Goal: Complete application form

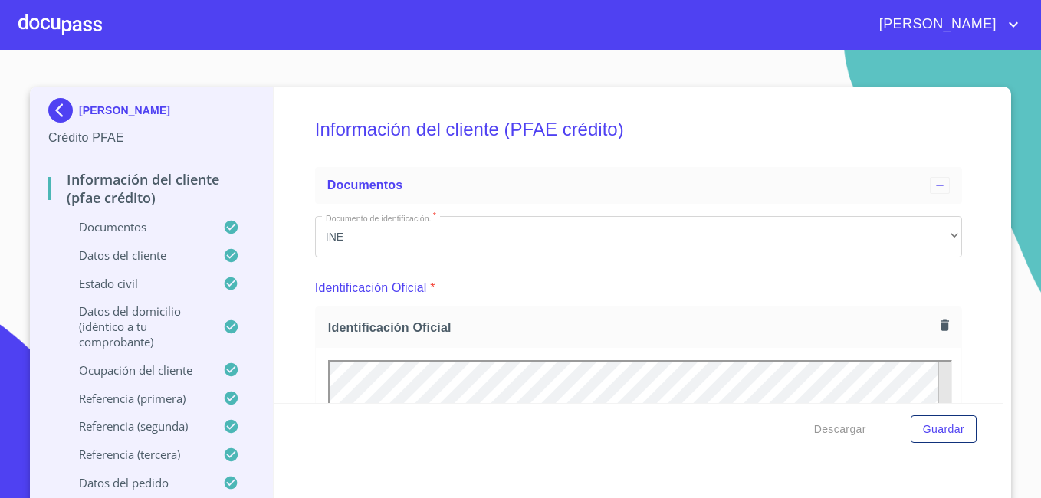
click at [68, 31] on div at bounding box center [60, 24] width 84 height 49
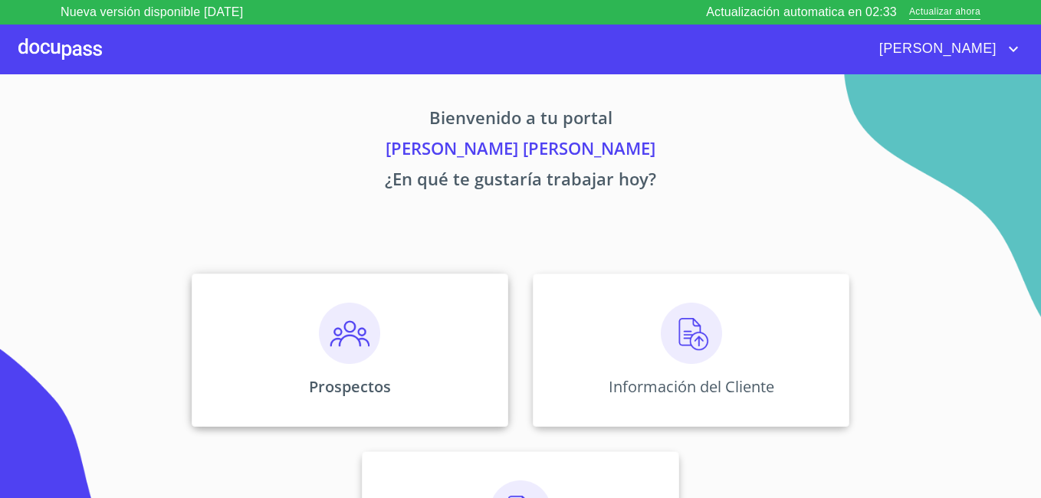
click at [346, 351] on img at bounding box center [349, 333] width 61 height 61
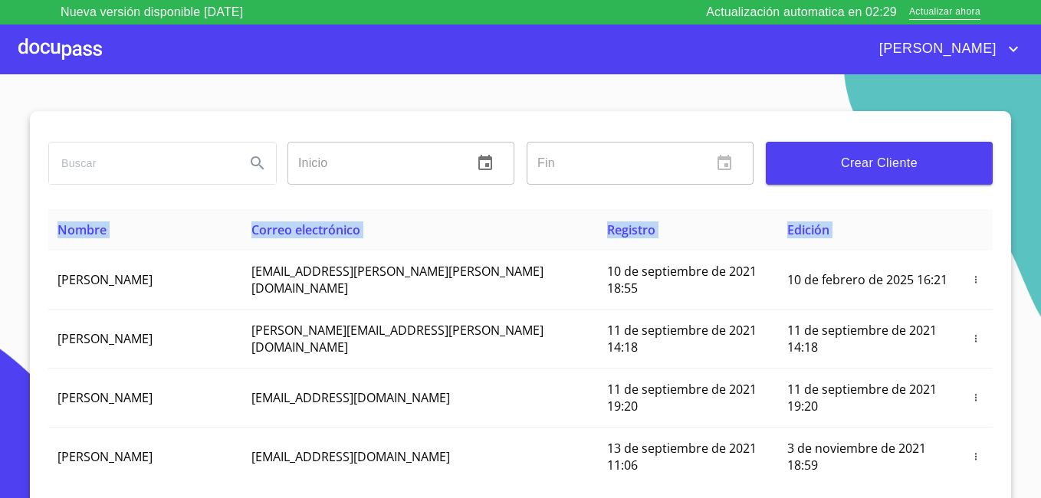
click at [479, 130] on div "Inicio ​ Fin ​ Crear Cliente" at bounding box center [520, 160] width 945 height 98
click at [882, 157] on span "Crear Cliente" at bounding box center [879, 163] width 202 height 21
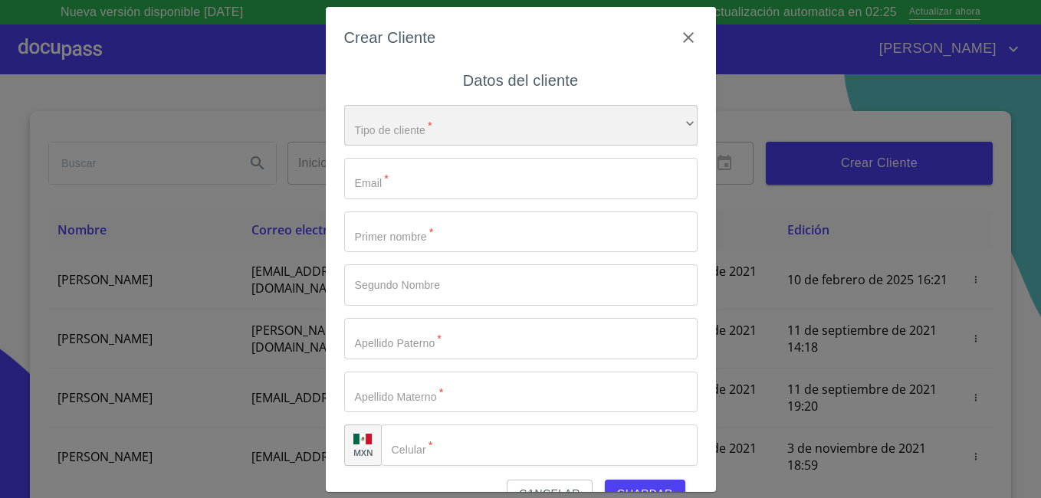
click at [449, 117] on div "​" at bounding box center [521, 125] width 354 height 41
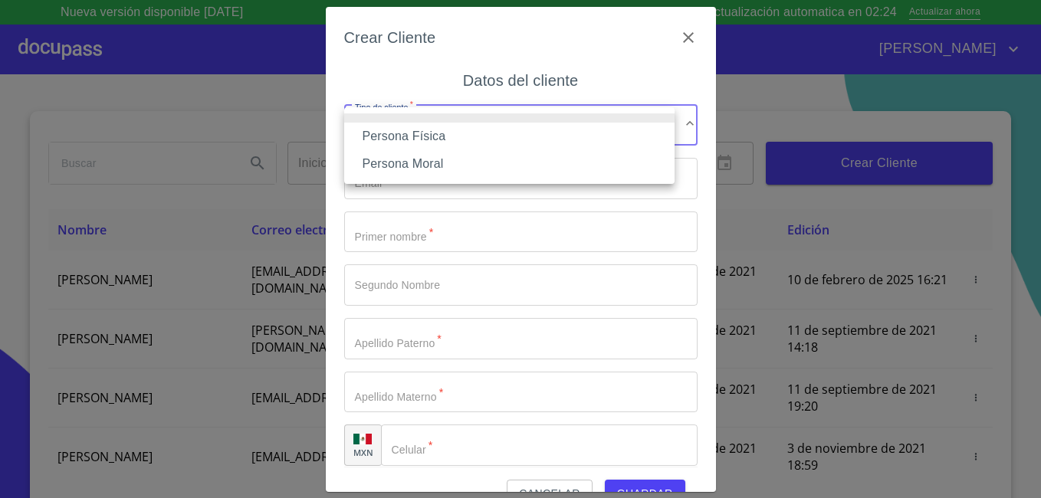
click at [442, 138] on li "Persona Física" at bounding box center [509, 137] width 331 height 28
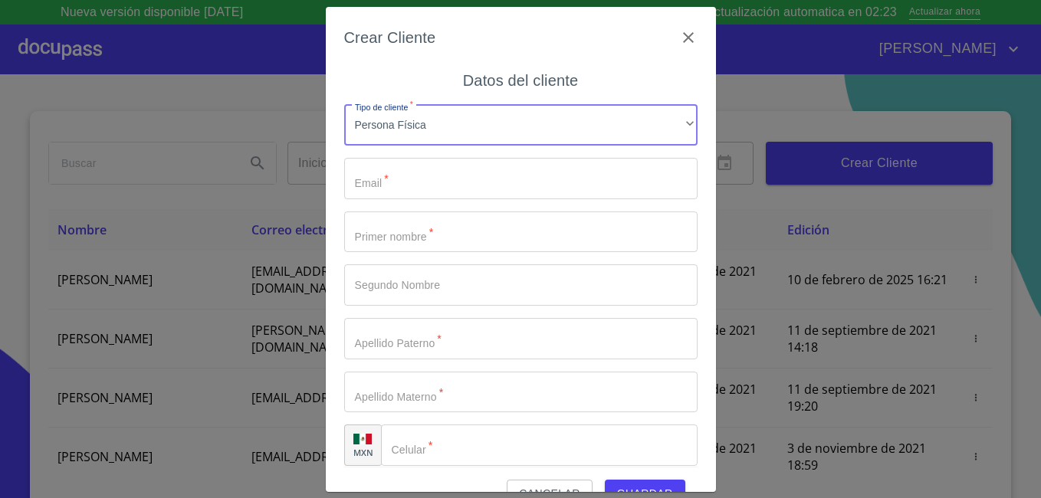
click at [425, 185] on input "Tipo de cliente   *" at bounding box center [521, 178] width 354 height 41
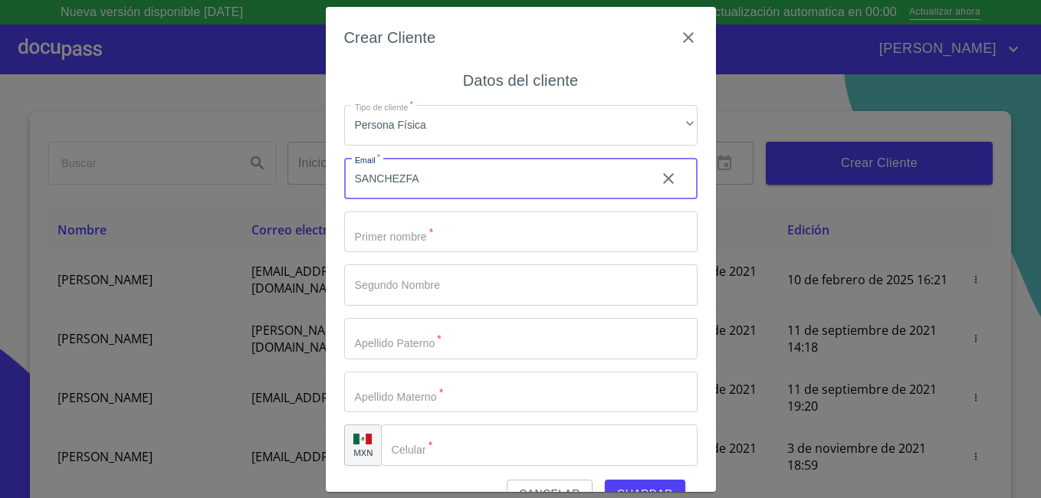
type input "SANCHEZFAJ"
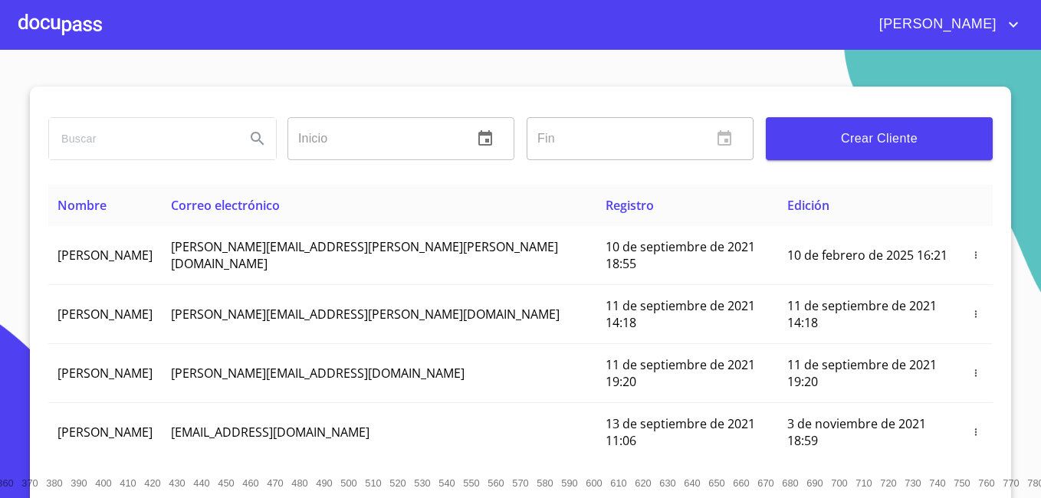
click at [852, 132] on span "Crear Cliente" at bounding box center [879, 138] width 202 height 21
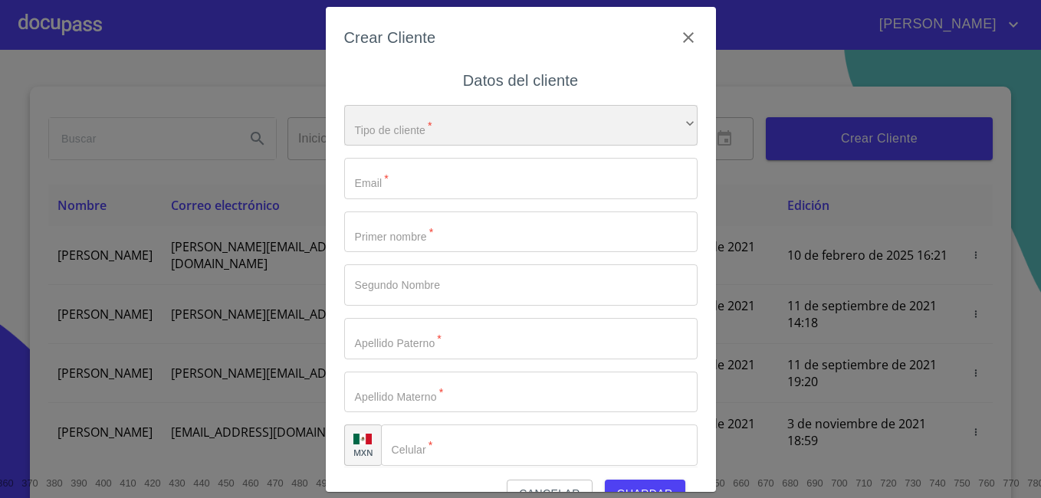
click at [435, 125] on div "​" at bounding box center [521, 125] width 354 height 41
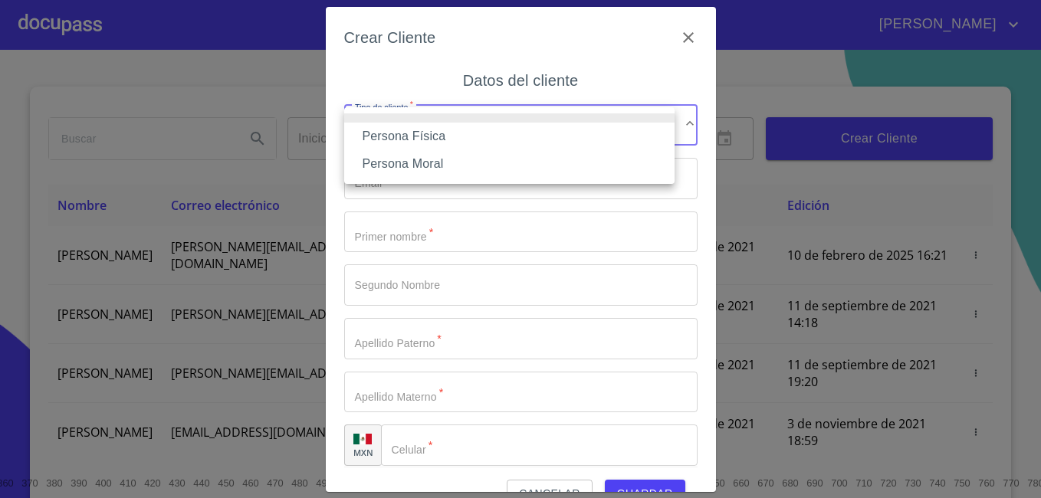
click at [425, 130] on li "Persona Física" at bounding box center [509, 137] width 331 height 28
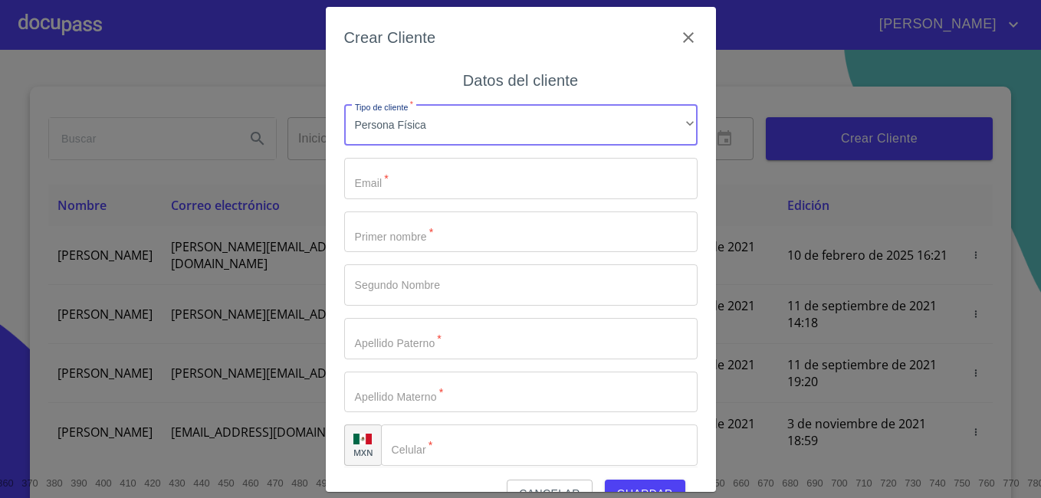
click at [401, 188] on input "Tipo de cliente   *" at bounding box center [521, 178] width 354 height 41
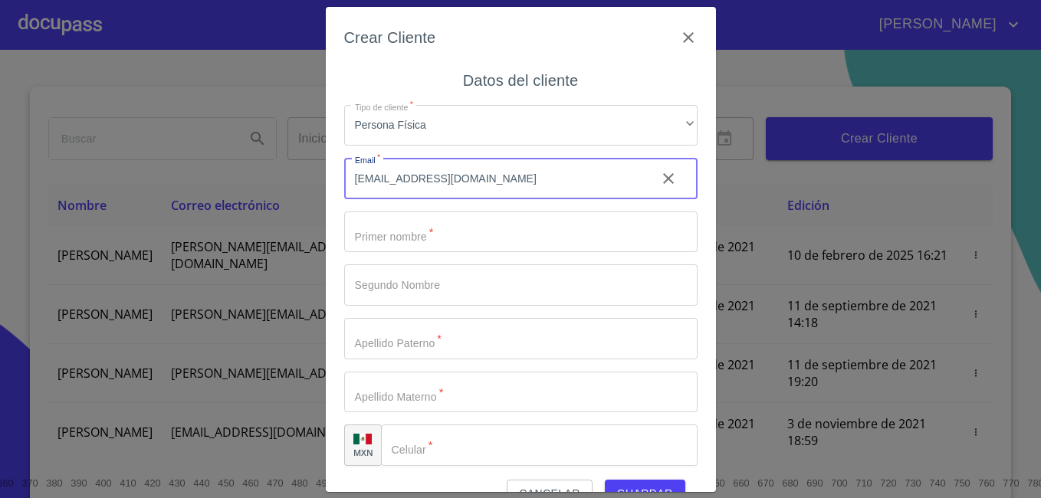
type input "[EMAIL_ADDRESS][DOMAIN_NAME]"
click at [410, 234] on input "Tipo de cliente   *" at bounding box center [521, 232] width 354 height 41
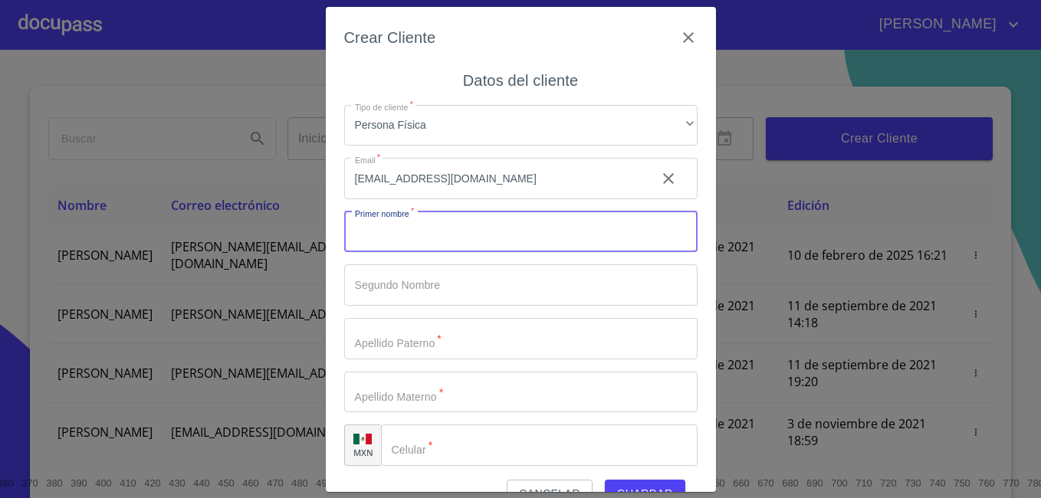
click at [577, 189] on input "[EMAIL_ADDRESS][DOMAIN_NAME]" at bounding box center [494, 178] width 300 height 41
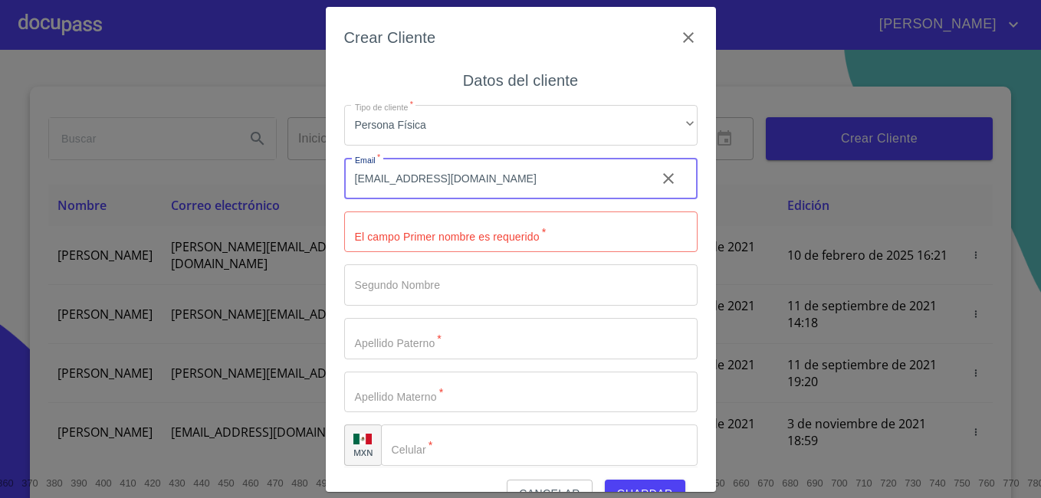
click at [521, 232] on input "Tipo de cliente   *" at bounding box center [521, 232] width 354 height 41
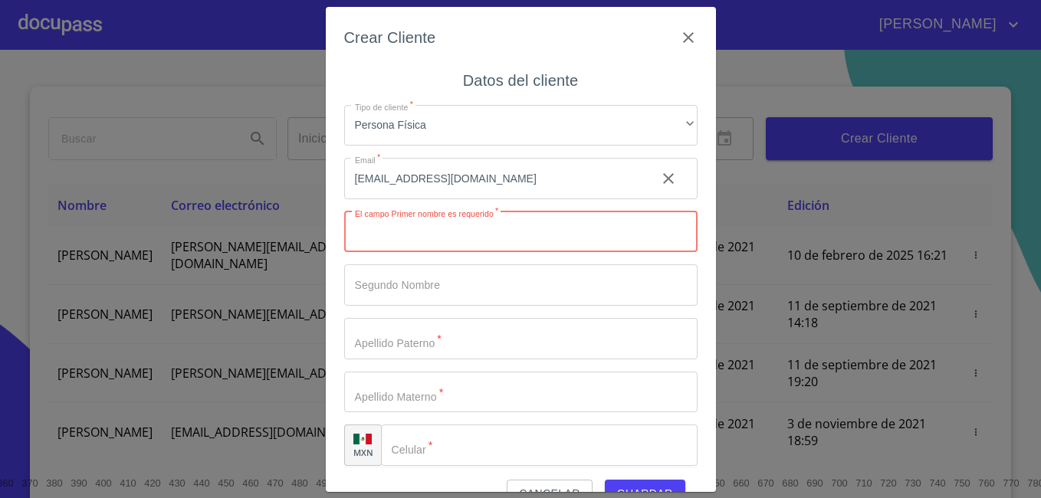
click at [481, 286] on input "Tipo de cliente   *" at bounding box center [521, 285] width 354 height 41
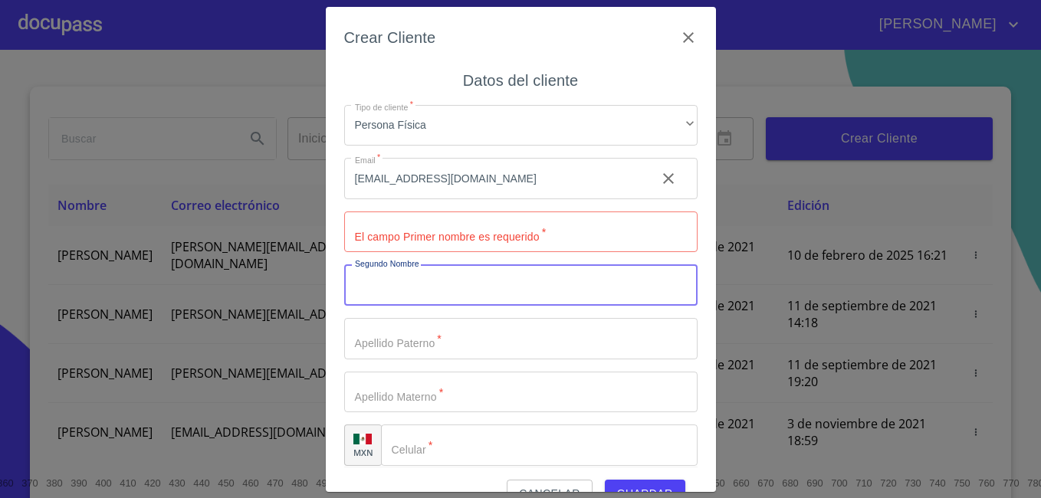
click at [436, 228] on input "Tipo de cliente   *" at bounding box center [521, 232] width 354 height 41
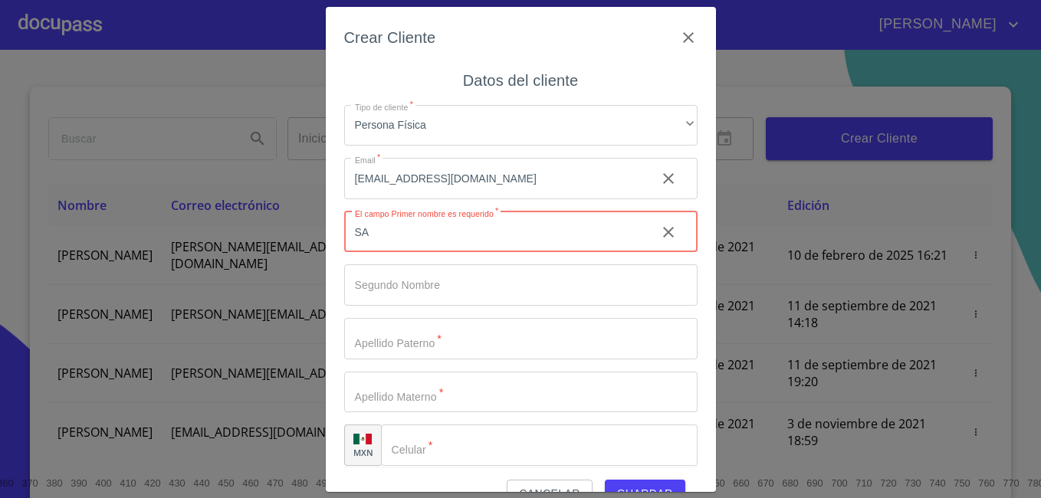
type input "S"
type input "[PERSON_NAME]"
click at [407, 286] on input "Tipo de cliente   *" at bounding box center [521, 285] width 354 height 41
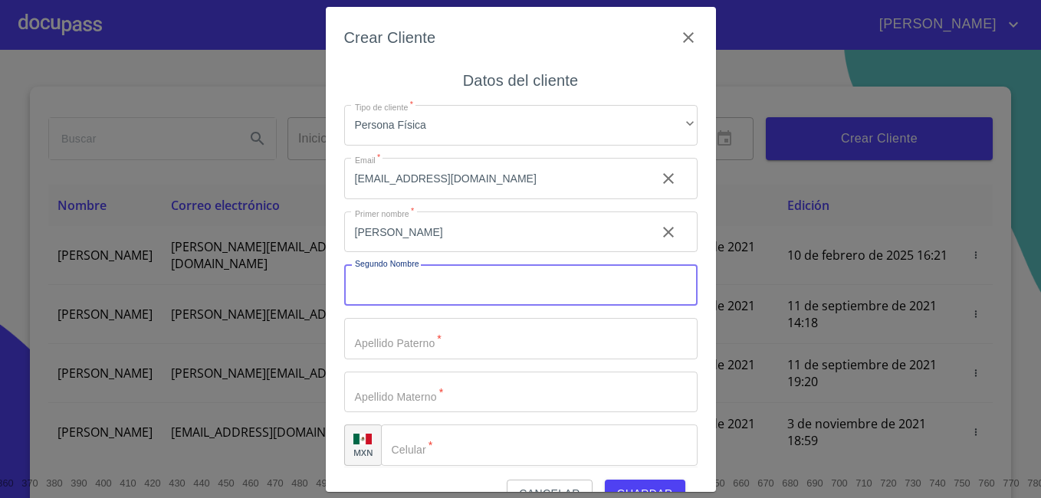
click at [385, 350] on input "Tipo de cliente   *" at bounding box center [521, 338] width 354 height 41
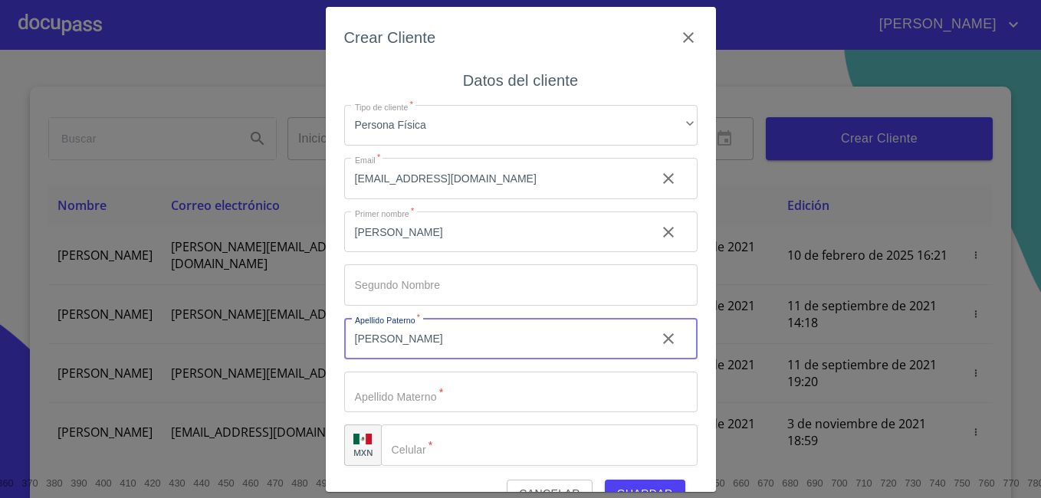
type input "[PERSON_NAME]"
click at [376, 393] on input "Tipo de cliente   *" at bounding box center [521, 392] width 354 height 41
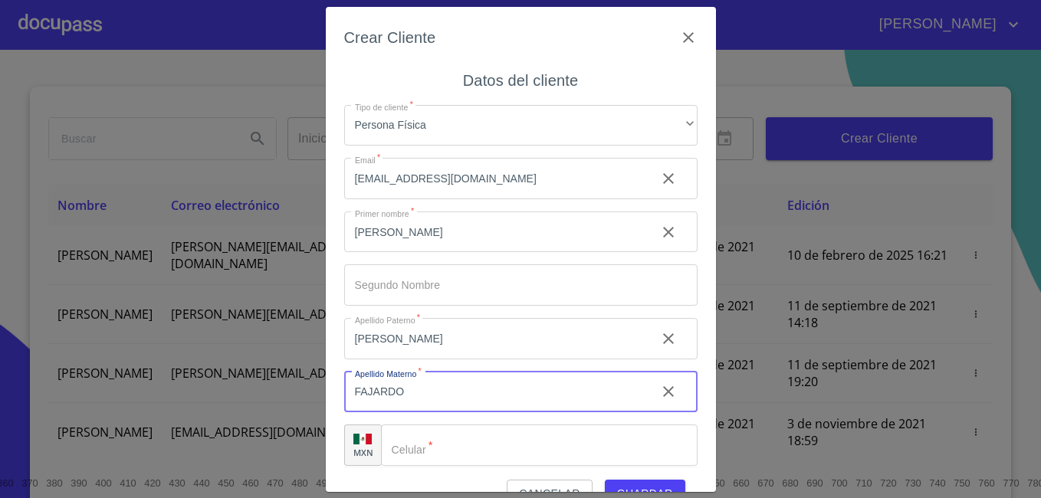
type input "FAJARDO"
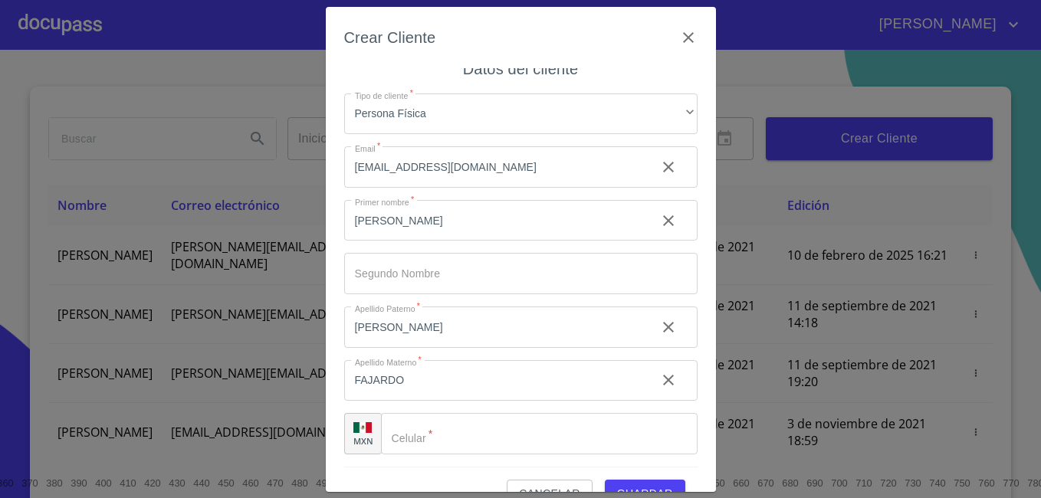
click at [406, 435] on div "​" at bounding box center [539, 433] width 317 height 41
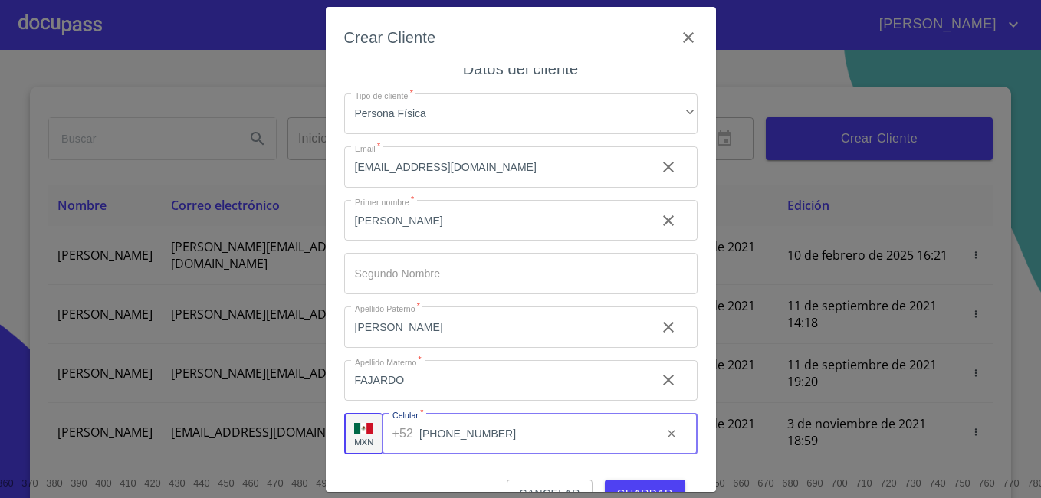
type input "[PHONE_NUMBER]"
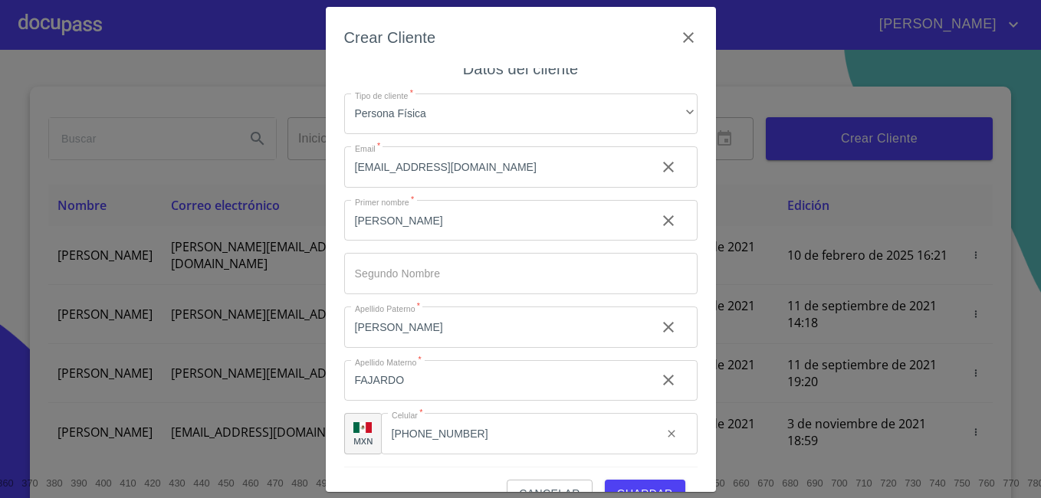
click at [435, 470] on div "Cancelar Guardar" at bounding box center [521, 487] width 354 height 41
click at [636, 487] on span "Guardar" at bounding box center [645, 494] width 56 height 19
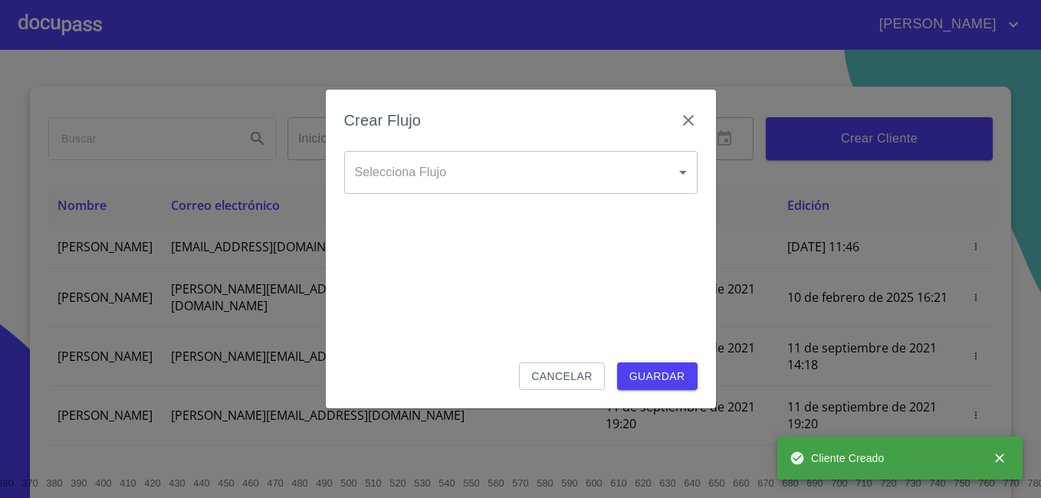
click at [678, 163] on body "[PERSON_NAME] ​ Fin ​ Crear Cliente Nombre Correo electrónico Registro Edición …" at bounding box center [520, 249] width 1041 height 498
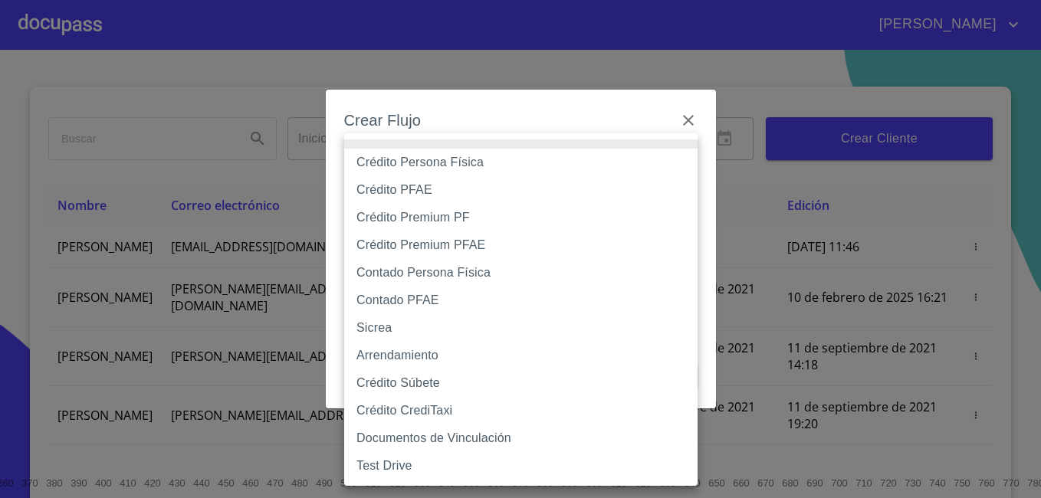
click at [650, 172] on li "Crédito Persona Física" at bounding box center [521, 163] width 354 height 28
type input "6009fb3c7d1714eb8809aa97"
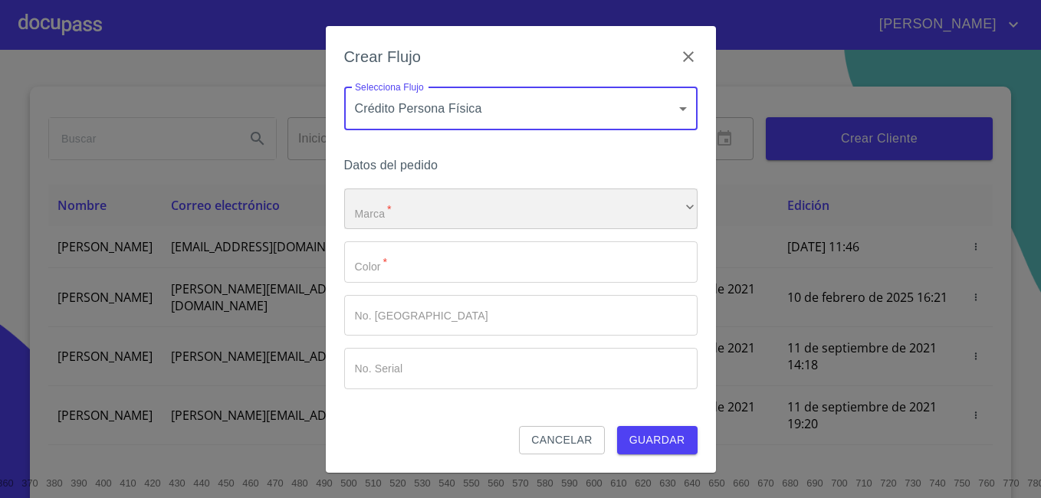
click at [648, 206] on div "​" at bounding box center [521, 209] width 354 height 41
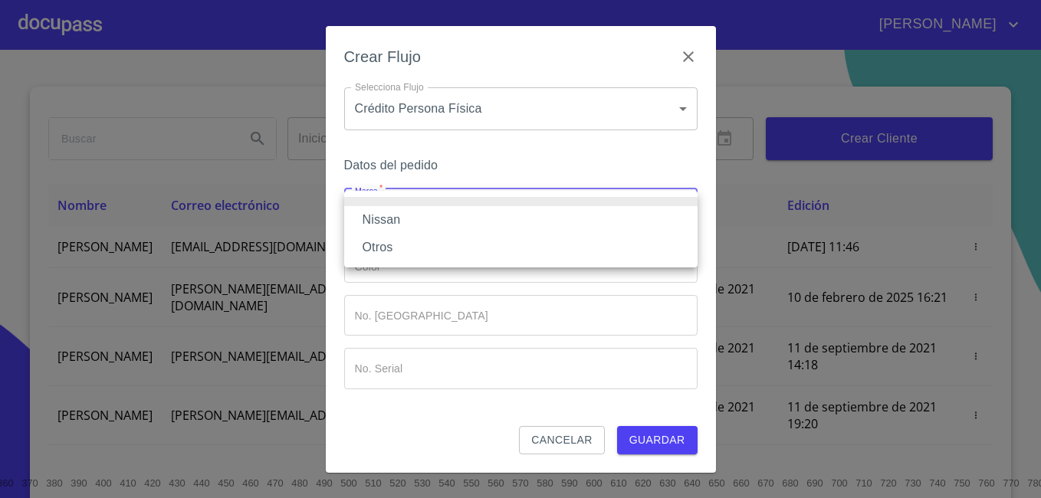
click at [397, 225] on li "Nissan" at bounding box center [521, 220] width 354 height 28
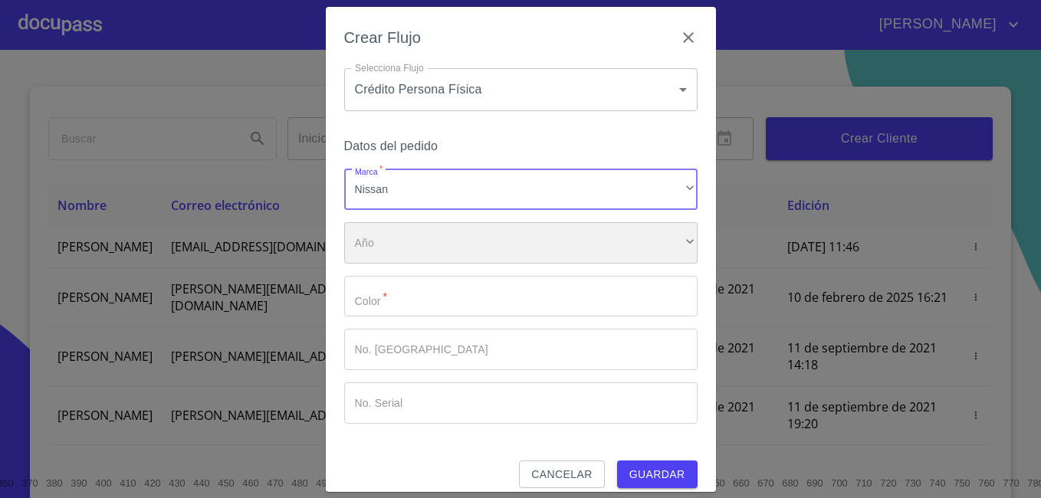
click at [396, 235] on div "​" at bounding box center [521, 242] width 354 height 41
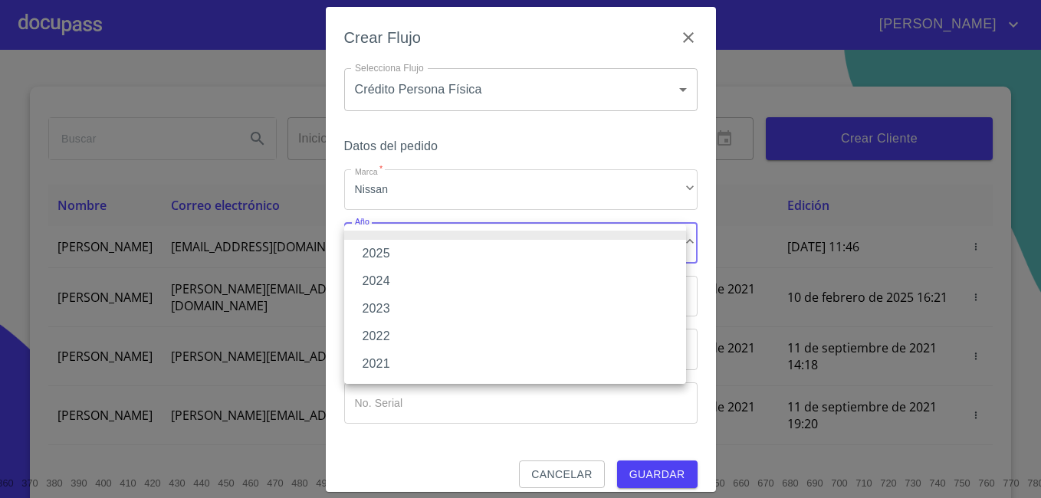
click at [392, 257] on li "2025" at bounding box center [515, 254] width 342 height 28
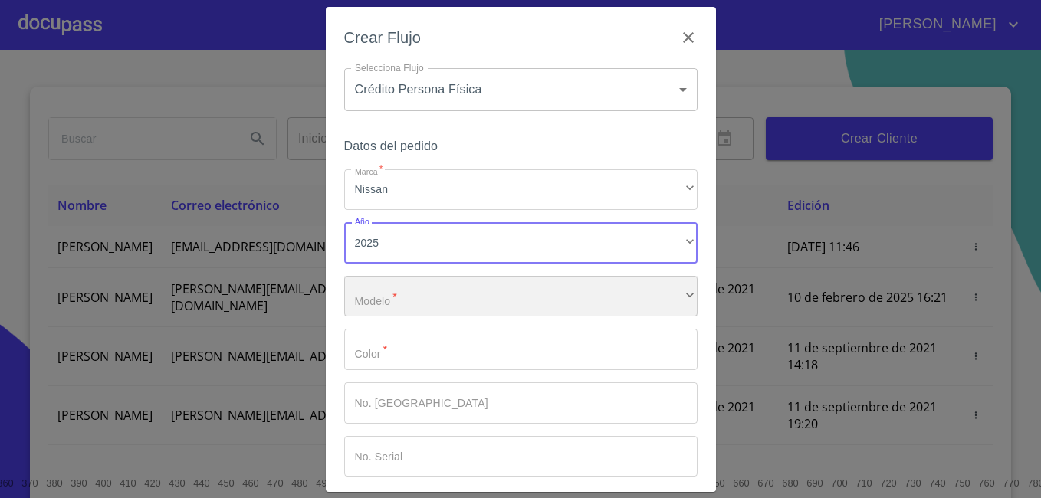
click at [393, 304] on div "​" at bounding box center [521, 296] width 354 height 41
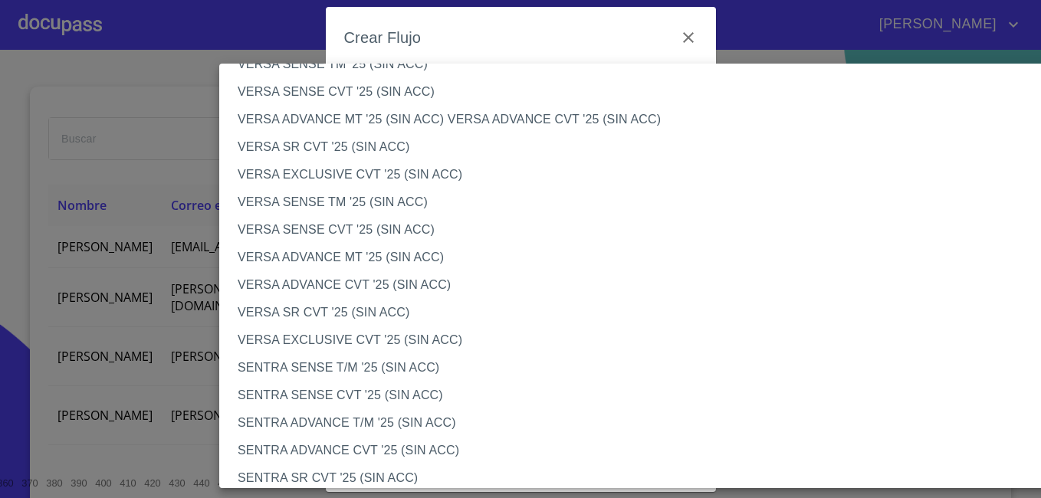
scroll to position [618, 0]
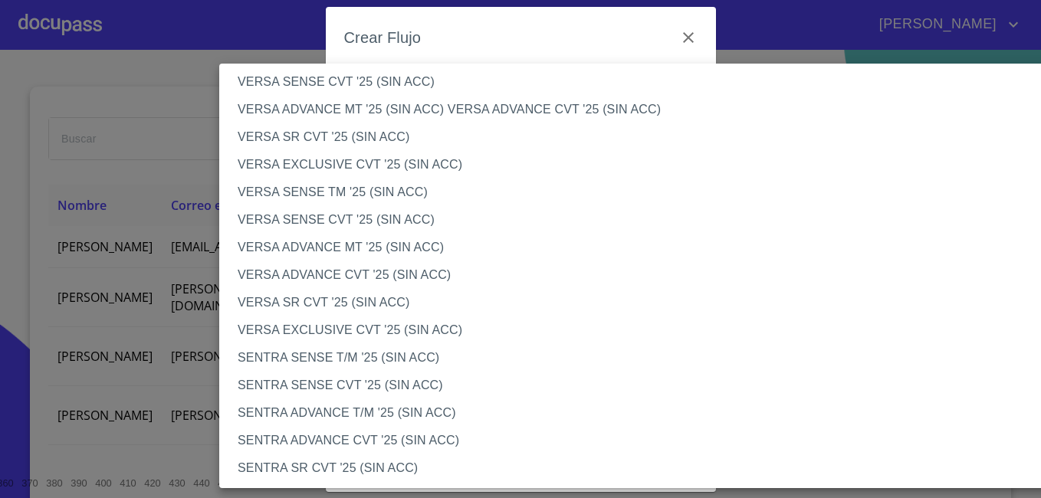
click at [443, 275] on li "VERSA ADVANCE CVT '25 (SIN ACC)" at bounding box center [647, 276] width 857 height 28
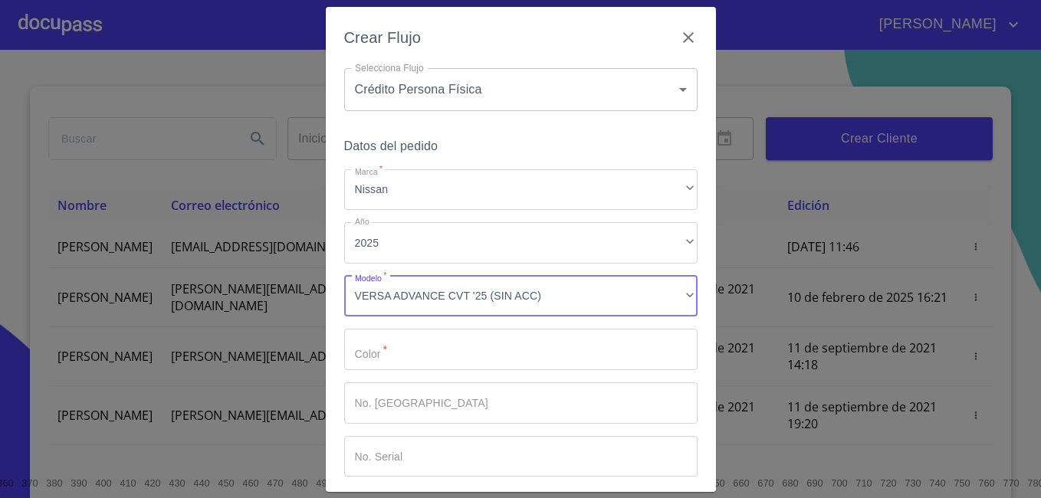
click at [450, 354] on input "Marca   *" at bounding box center [521, 349] width 354 height 41
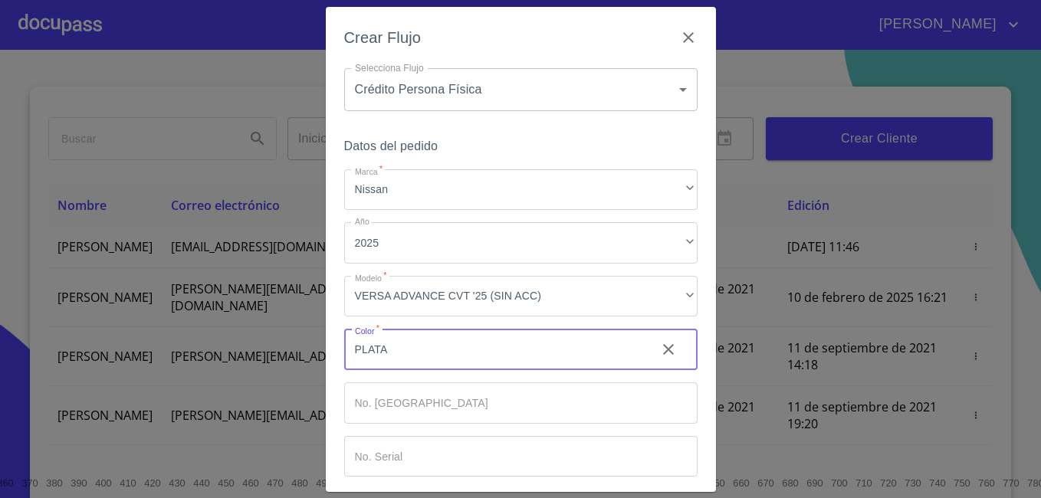
type input "PLATA"
click at [433, 394] on input "Marca   *" at bounding box center [521, 403] width 354 height 41
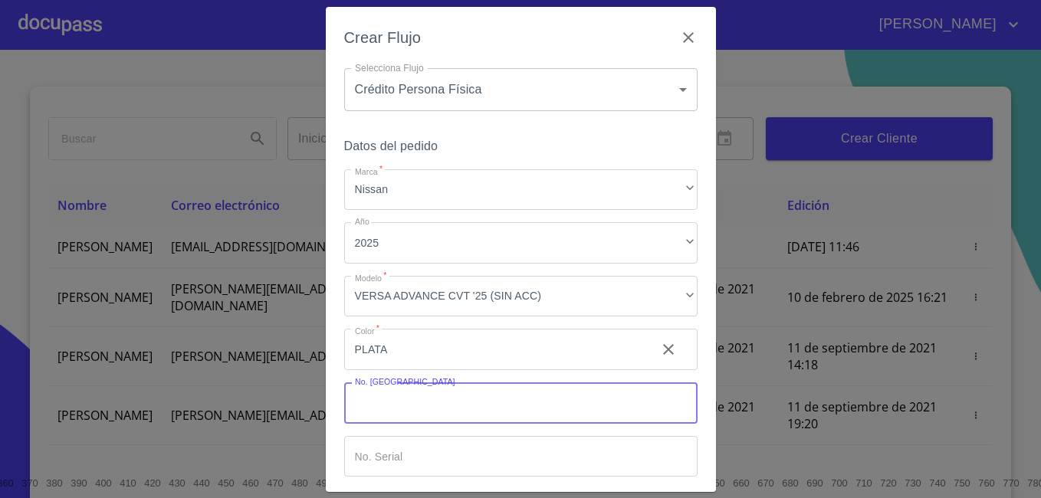
click at [381, 460] on input "Marca   *" at bounding box center [521, 456] width 354 height 41
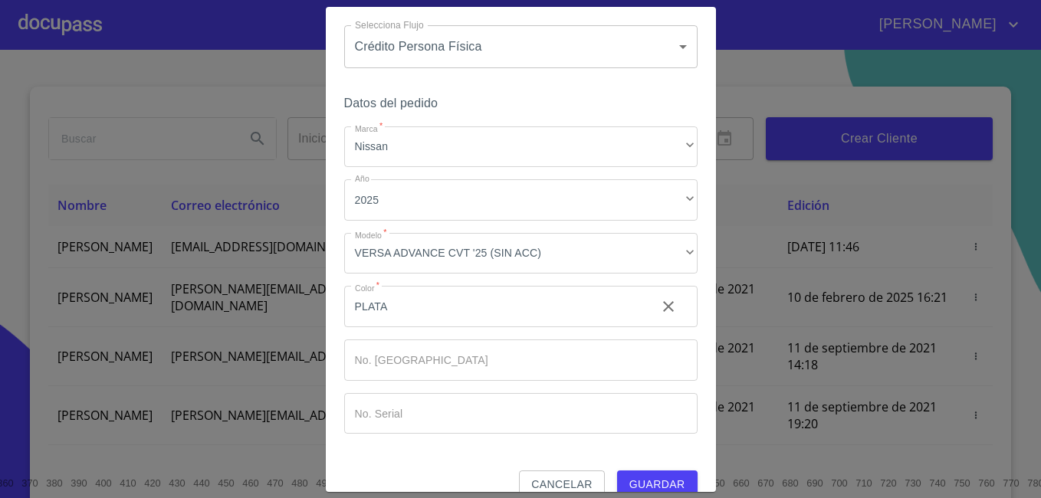
scroll to position [68, 0]
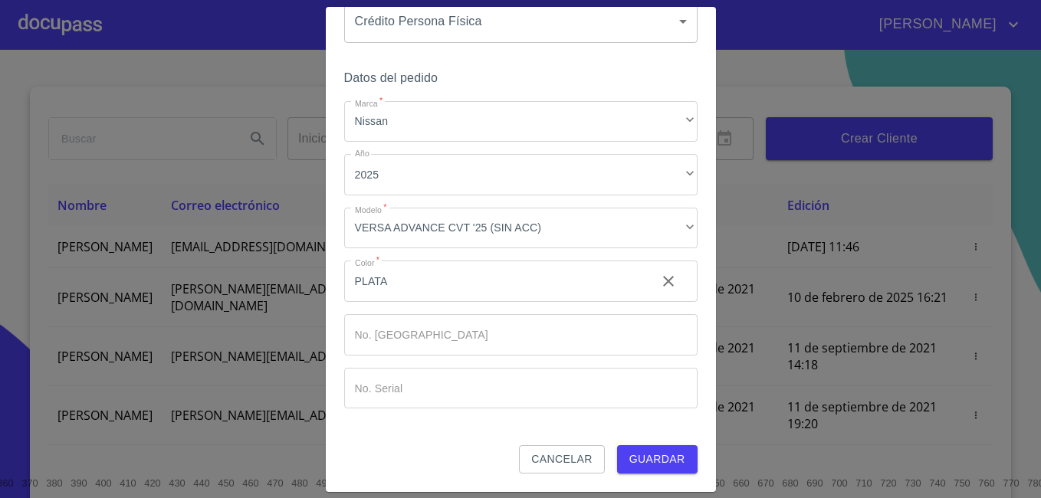
click at [651, 457] on span "Guardar" at bounding box center [658, 459] width 56 height 19
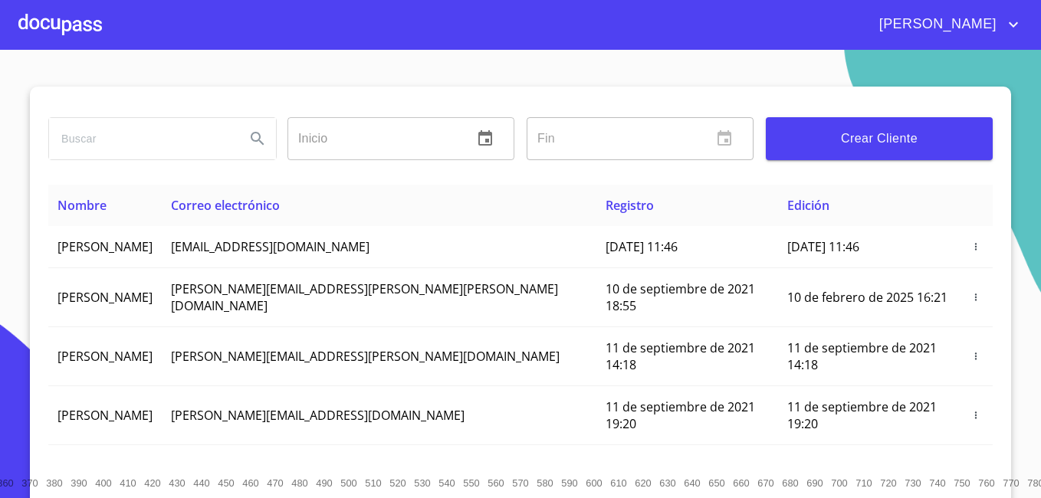
click at [42, 16] on div at bounding box center [60, 24] width 84 height 49
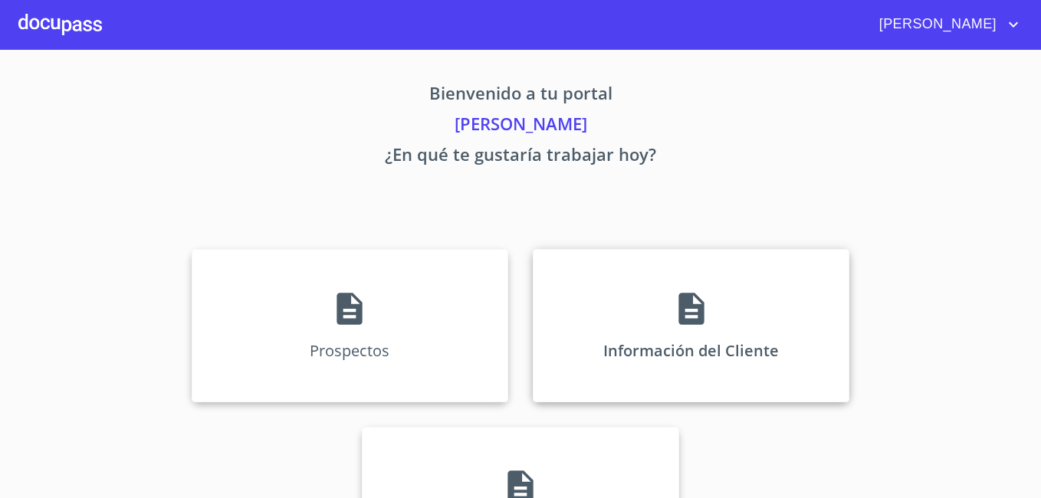
click at [630, 325] on div "Información del Cliente" at bounding box center [691, 325] width 317 height 153
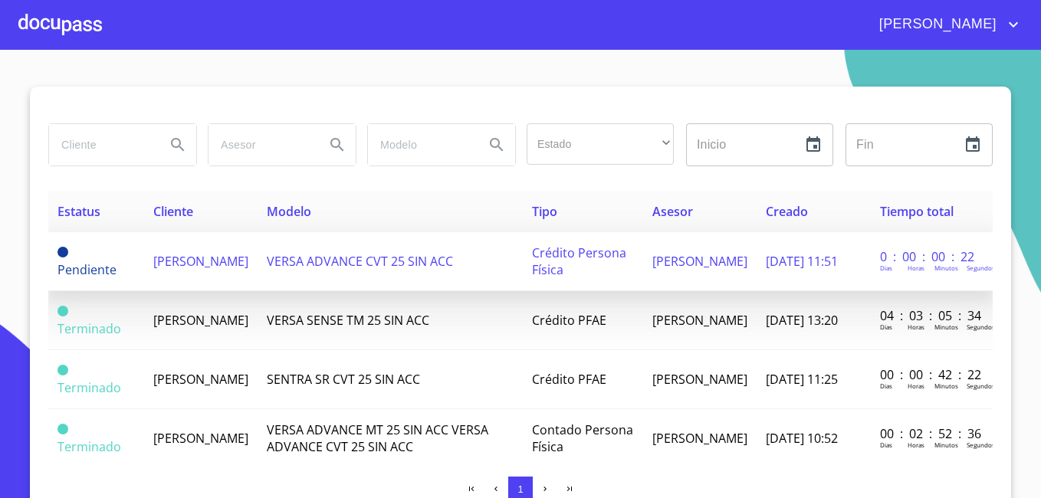
click at [169, 264] on span "[PERSON_NAME]" at bounding box center [200, 261] width 95 height 17
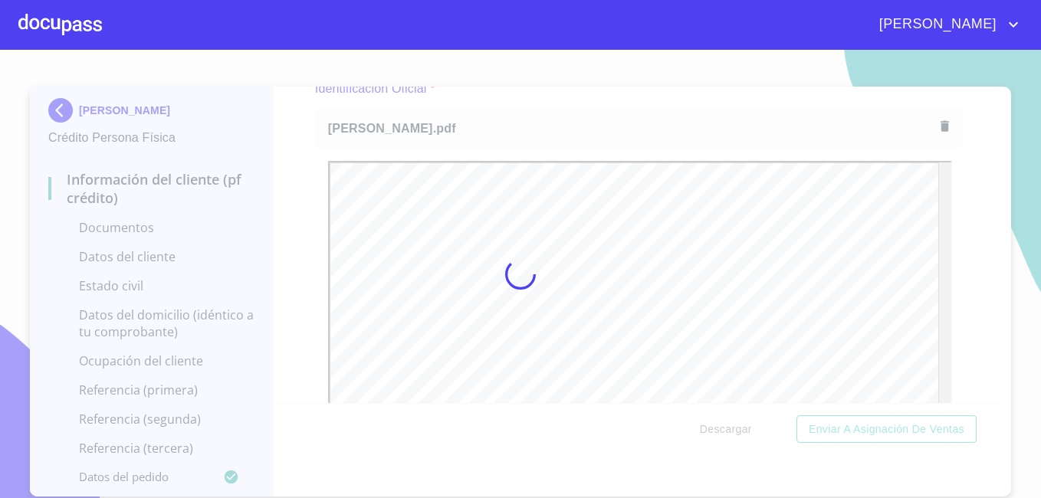
click at [935, 258] on div at bounding box center [520, 274] width 1041 height 449
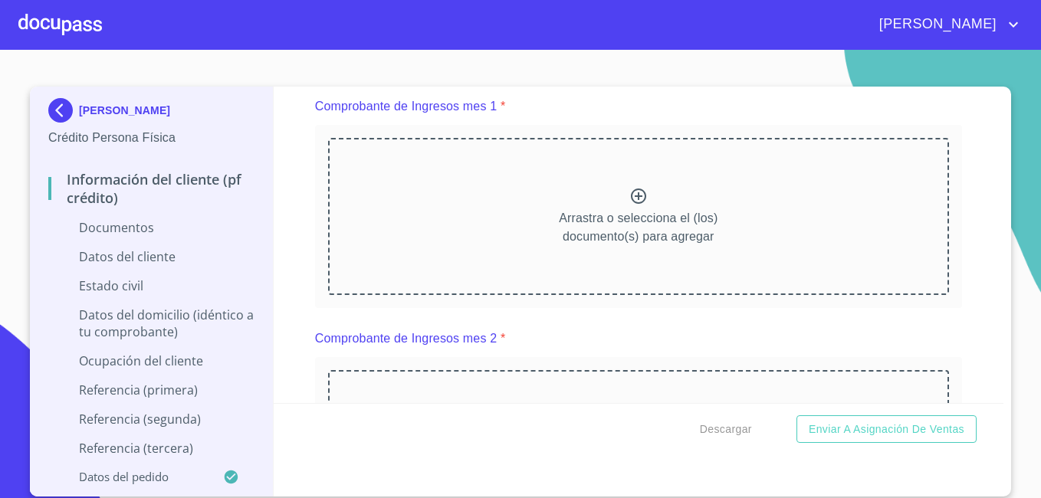
scroll to position [1443, 0]
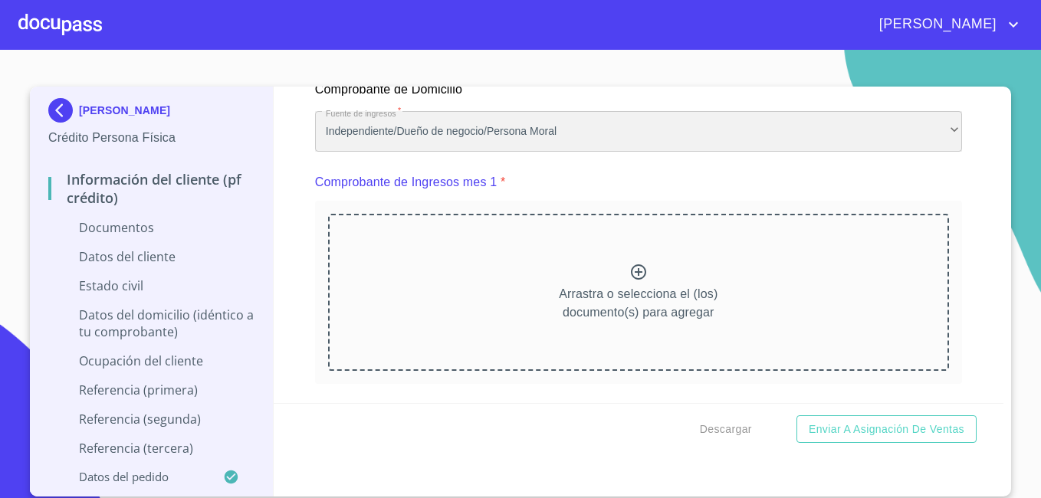
click at [933, 150] on div "Independiente/Dueño de negocio/Persona Moral" at bounding box center [638, 131] width 647 height 41
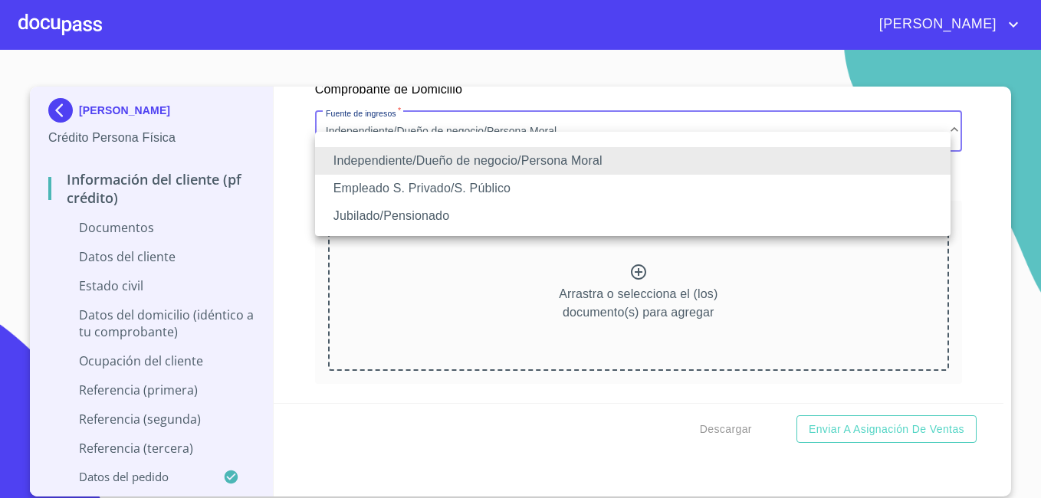
click at [851, 196] on li "Empleado S. Privado/S. Público" at bounding box center [633, 189] width 636 height 28
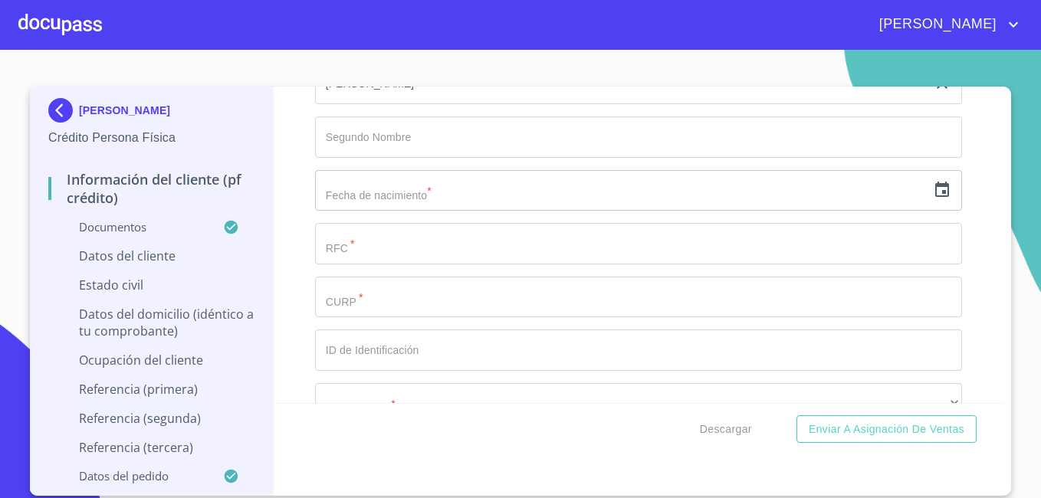
scroll to position [5019, 0]
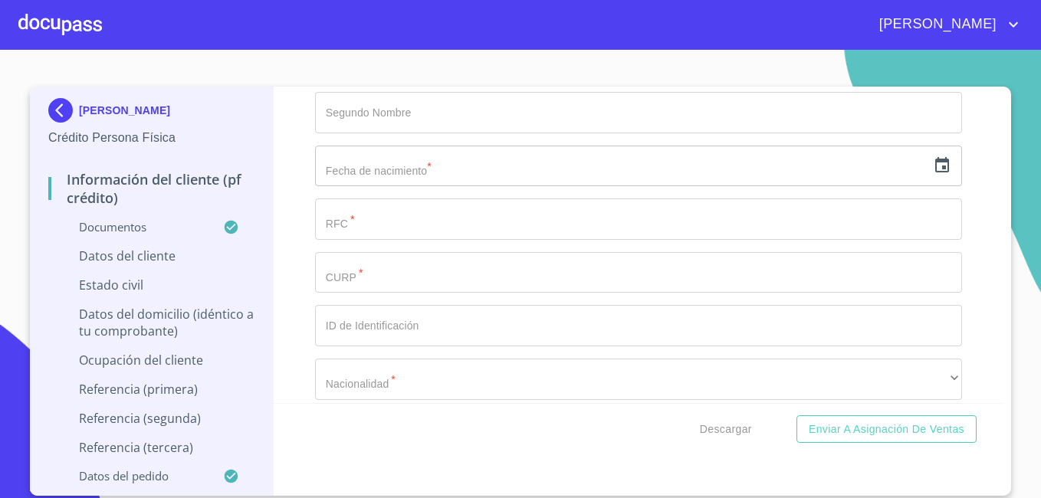
click at [933, 175] on icon "button" at bounding box center [942, 165] width 18 height 18
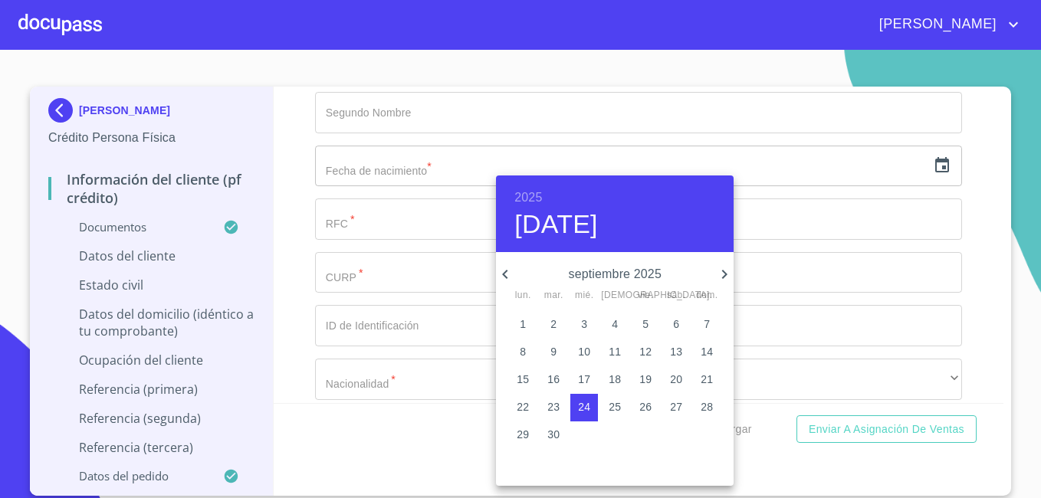
click at [525, 199] on h6 "2025" at bounding box center [529, 197] width 28 height 21
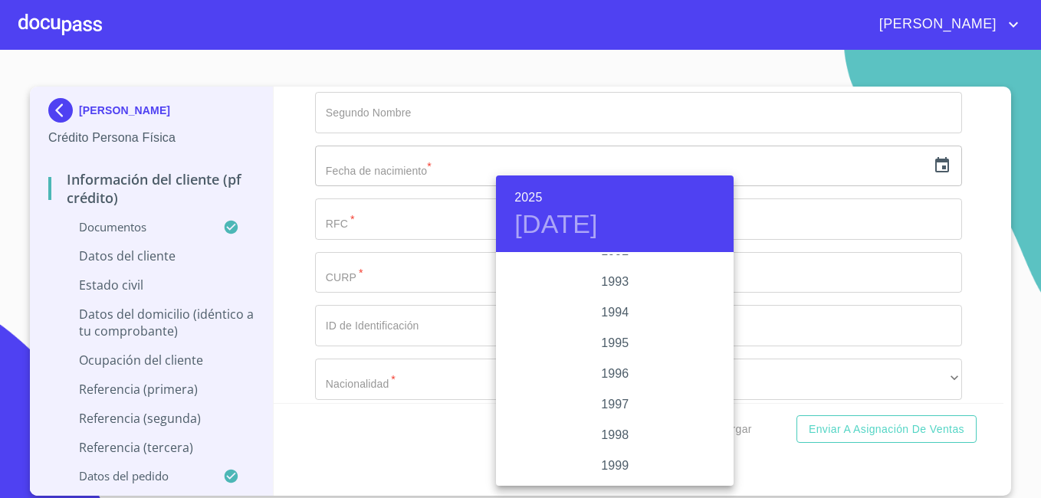
scroll to position [2104, 0]
click at [623, 436] on div "1999" at bounding box center [615, 435] width 238 height 31
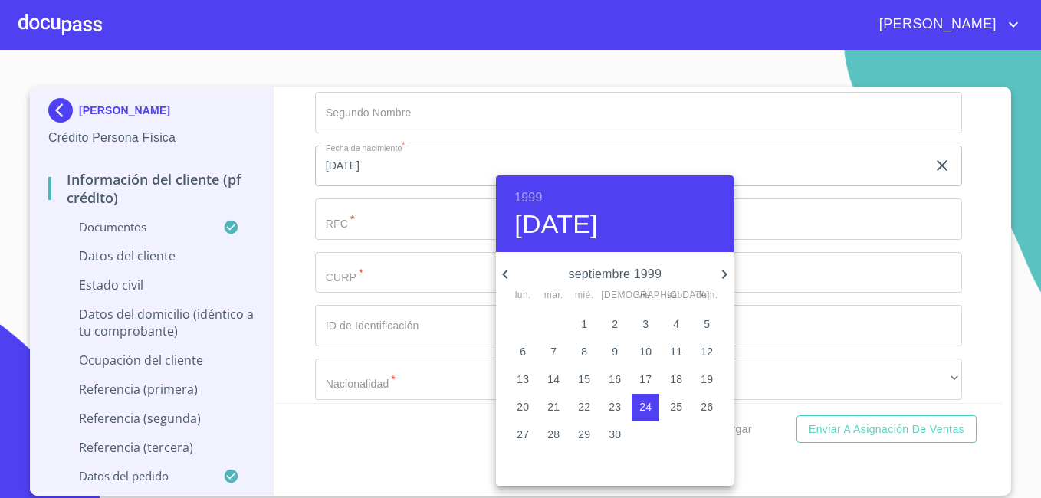
click at [508, 274] on icon "button" at bounding box center [505, 274] width 18 height 18
click at [722, 278] on icon "button" at bounding box center [725, 274] width 18 height 18
click at [505, 272] on icon "button" at bounding box center [504, 274] width 5 height 9
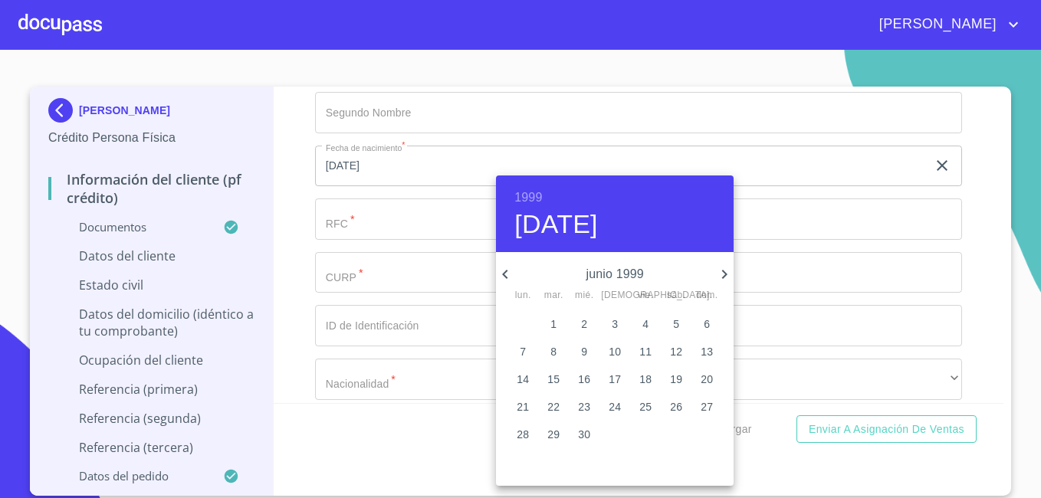
click at [586, 318] on p "2" at bounding box center [584, 324] width 6 height 15
type input "2 de jun. de 1999"
click at [976, 205] on div at bounding box center [520, 249] width 1041 height 498
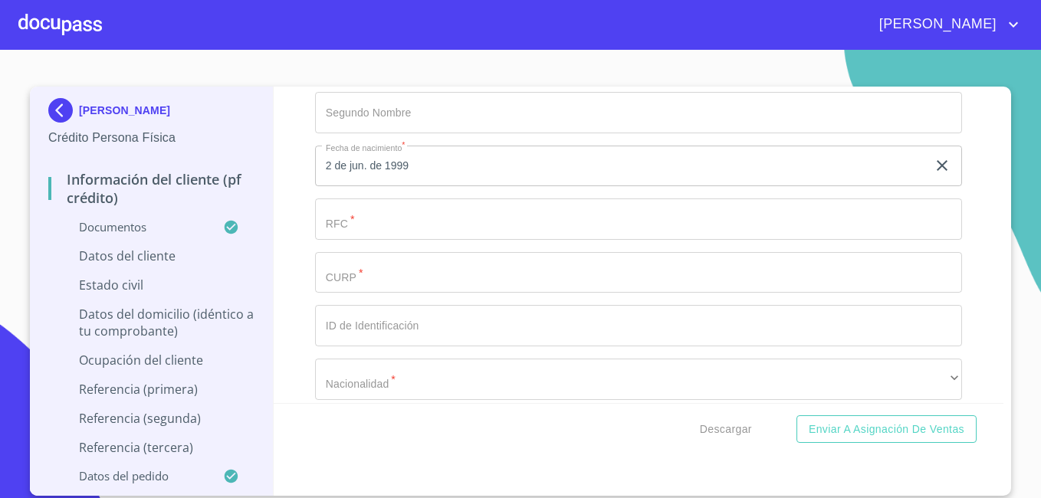
click at [695, 240] on input "Documento de identificación.   *" at bounding box center [638, 219] width 647 height 41
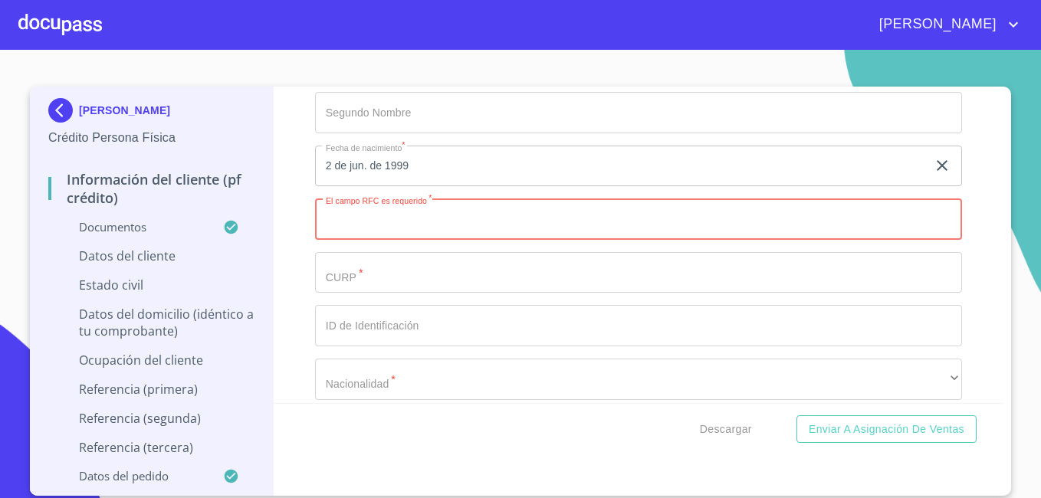
click at [491, 235] on input "Documento de identificación.   *" at bounding box center [638, 219] width 647 height 41
paste input "SAFL990602G64"
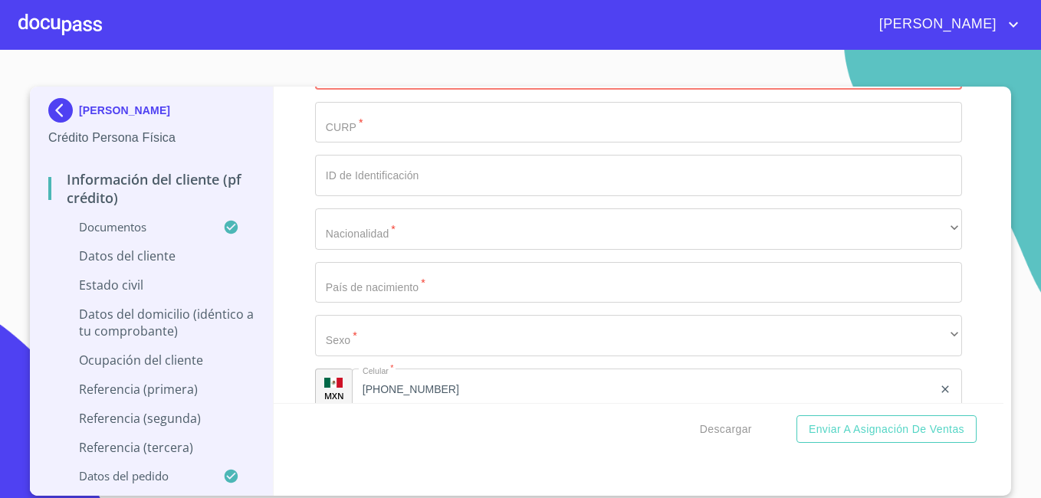
scroll to position [5194, 0]
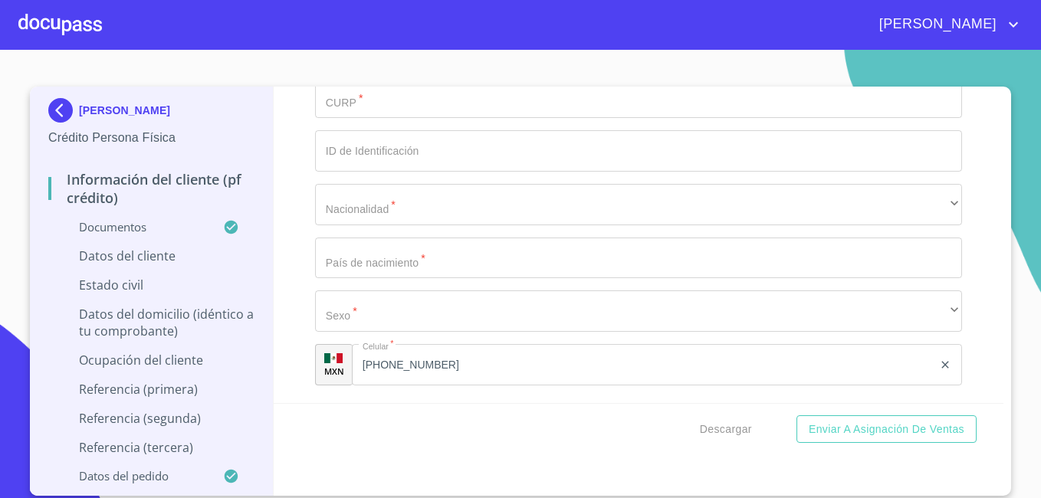
type input "SAFL990602G64"
click at [462, 111] on input "Documento de identificación.   *" at bounding box center [638, 97] width 647 height 41
click at [595, 117] on input "Documento de identificación.   *" at bounding box center [638, 97] width 647 height 41
paste input "SAFL990602HJCNJN05"
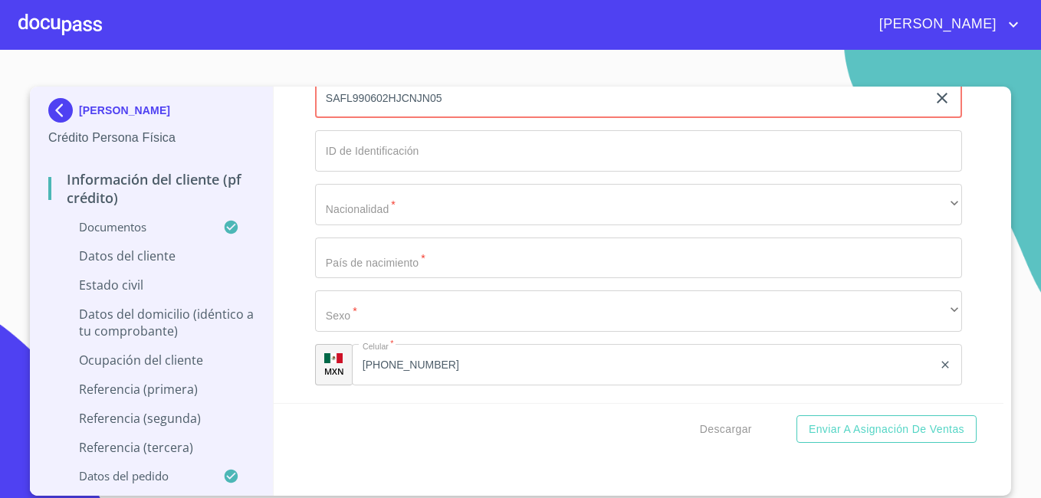
type input "SAFL990602HJCNJN05"
click at [440, 172] on input "Documento de identificación.   *" at bounding box center [638, 150] width 647 height 41
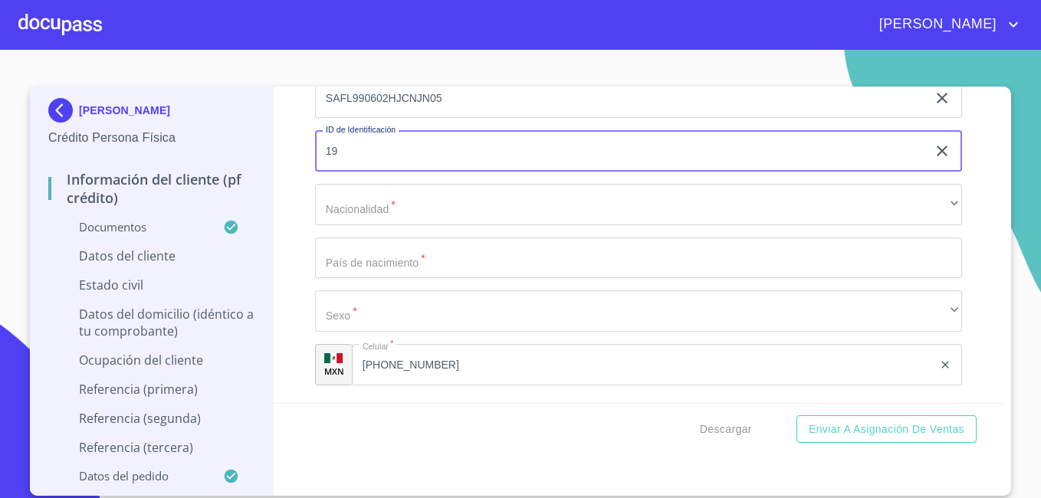
type input "1"
type input "1619351228"
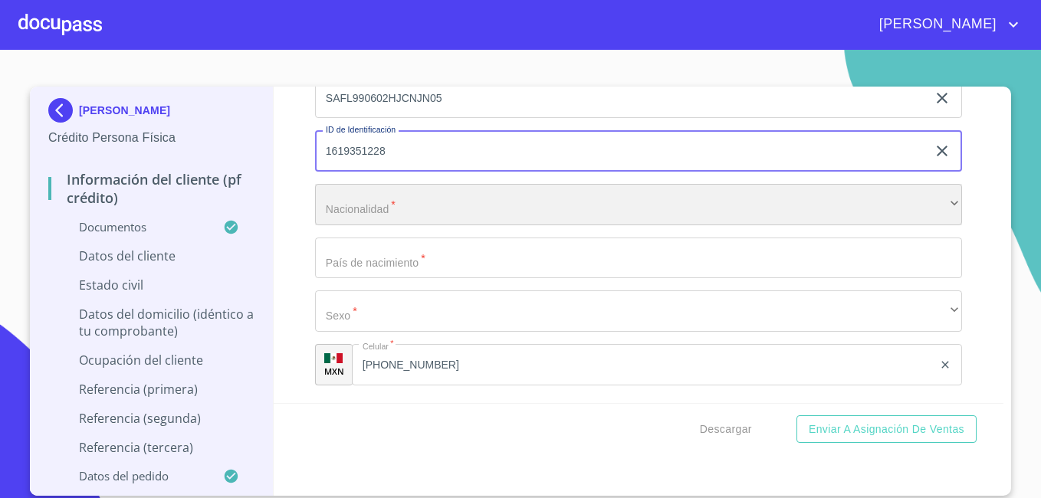
click at [388, 221] on div "​" at bounding box center [638, 204] width 647 height 41
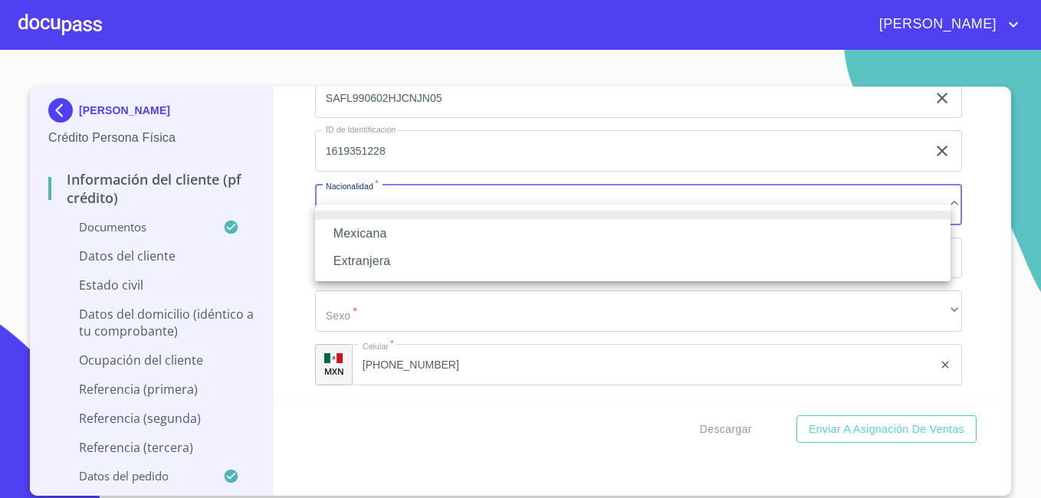
click at [384, 235] on li "Mexicana" at bounding box center [633, 234] width 636 height 28
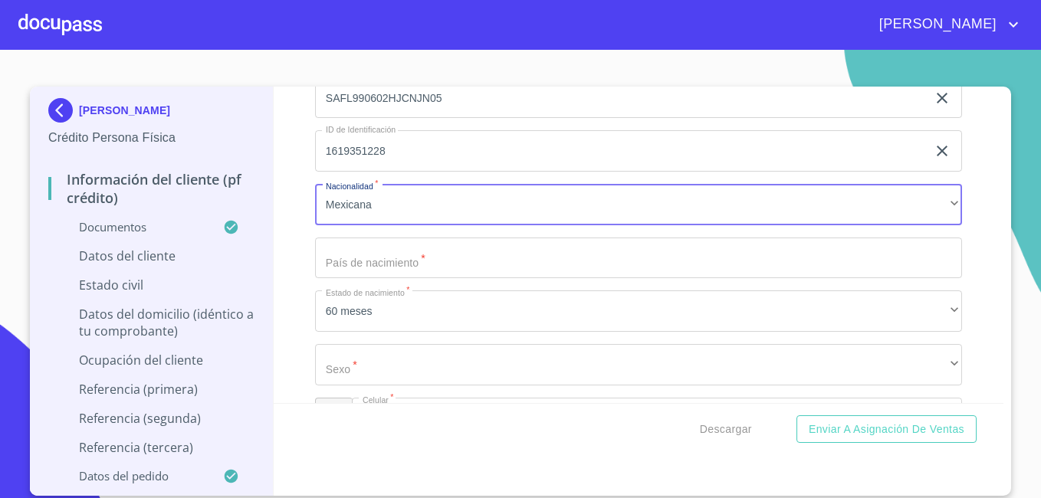
click at [620, 271] on input "Documento de identificación.   *" at bounding box center [638, 258] width 647 height 41
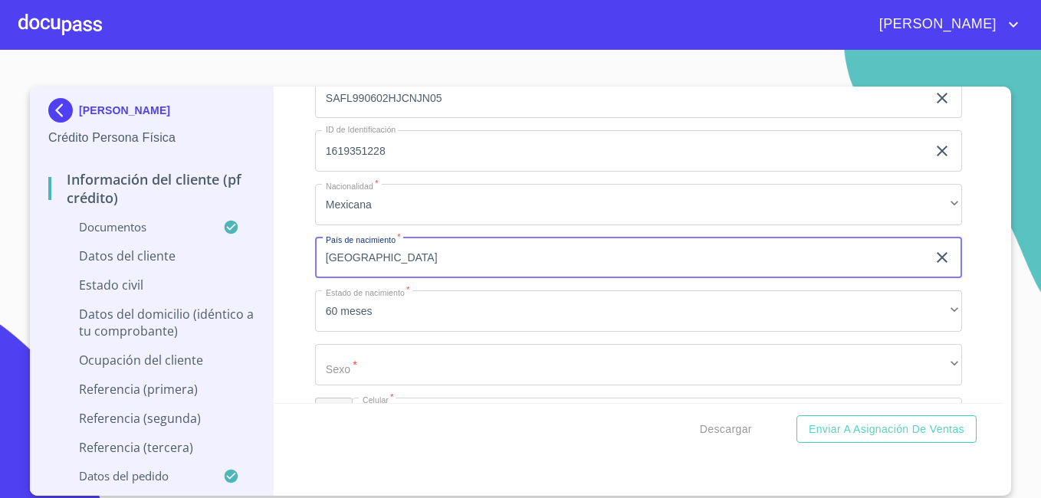
type input "[GEOGRAPHIC_DATA]"
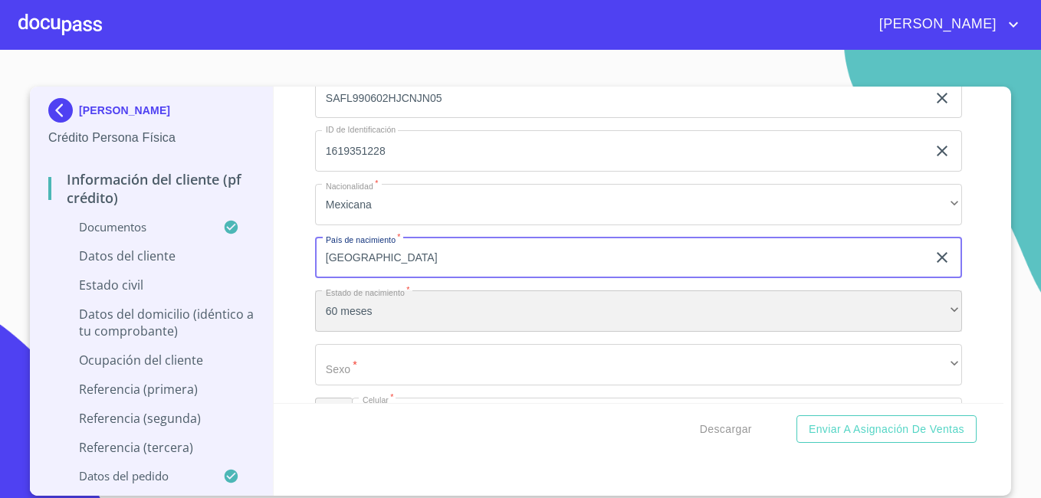
click at [757, 326] on div "60 meses" at bounding box center [638, 311] width 647 height 41
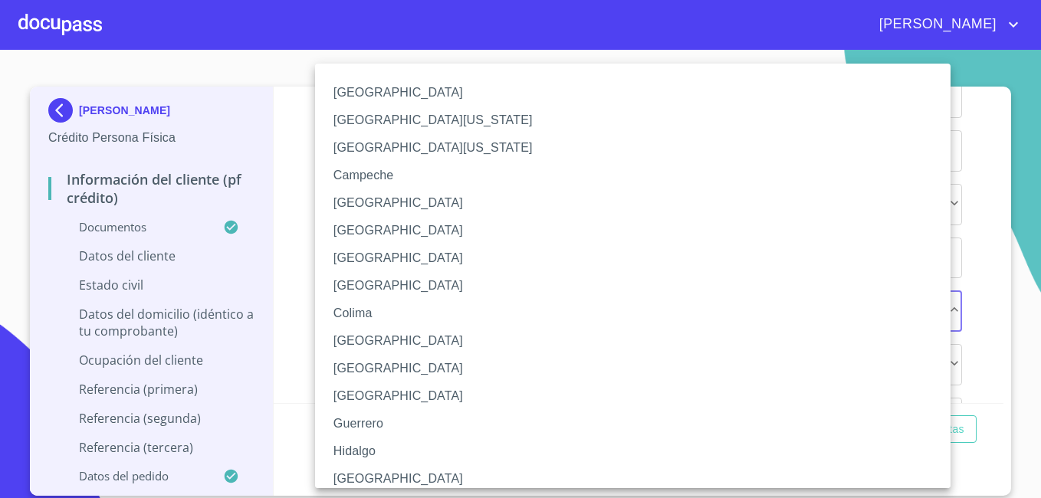
click at [614, 472] on li "[GEOGRAPHIC_DATA]" at bounding box center [638, 480] width 647 height 28
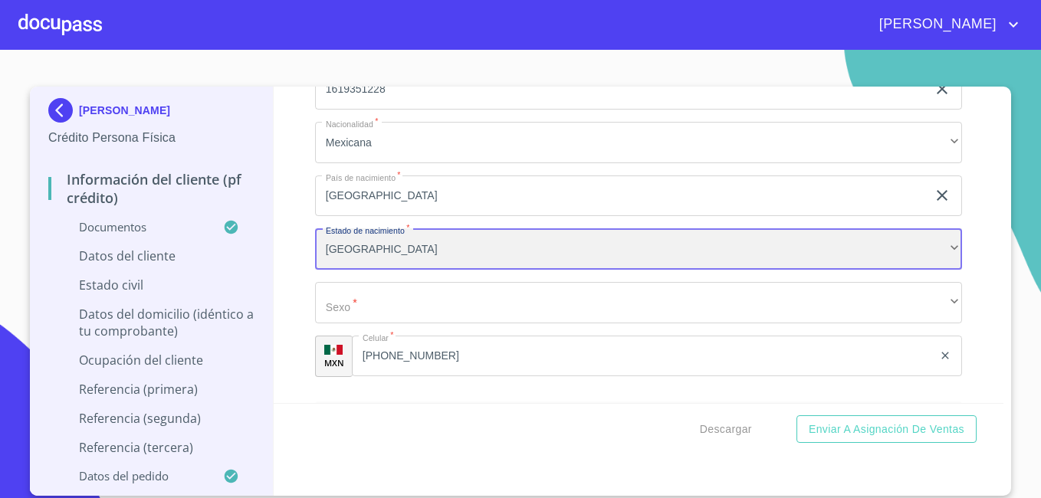
scroll to position [5317, 0]
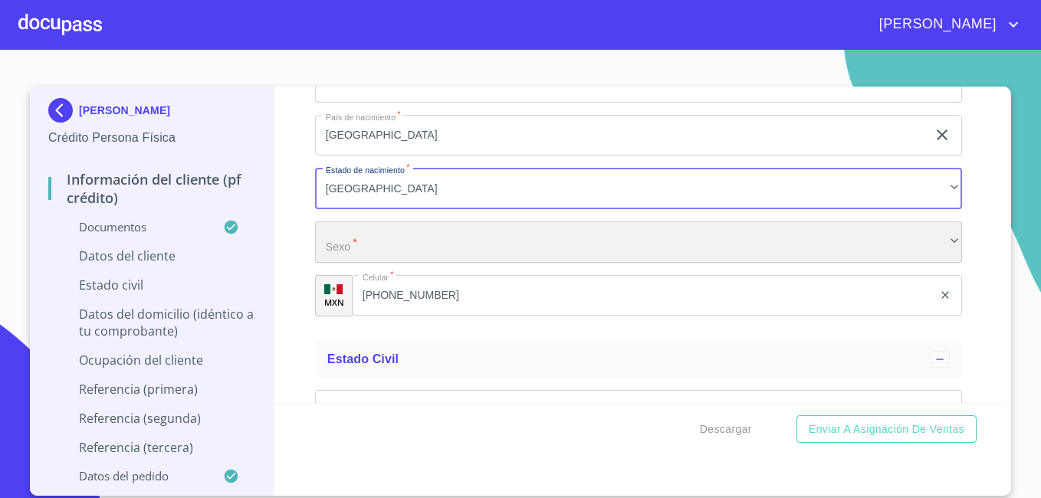
click at [933, 262] on div "​" at bounding box center [638, 242] width 647 height 41
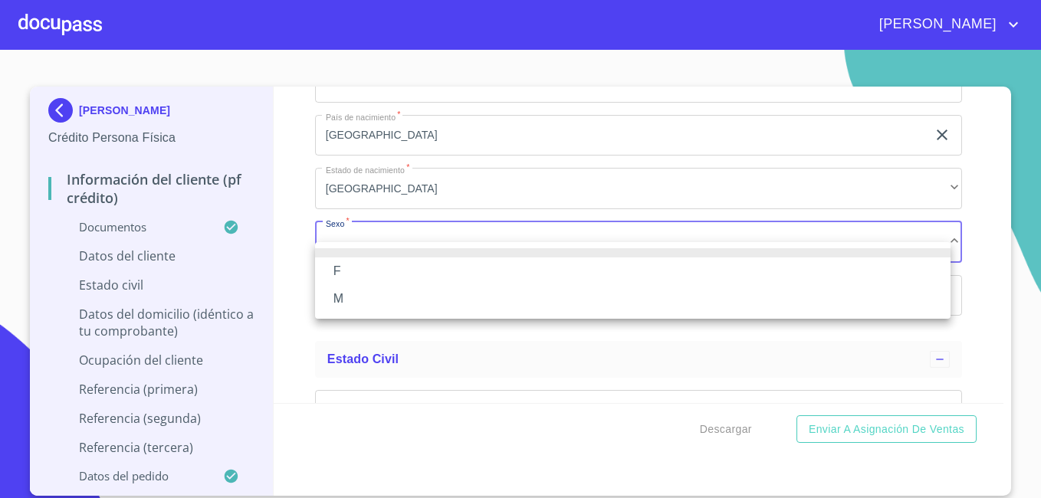
click at [704, 306] on li "M" at bounding box center [633, 299] width 636 height 28
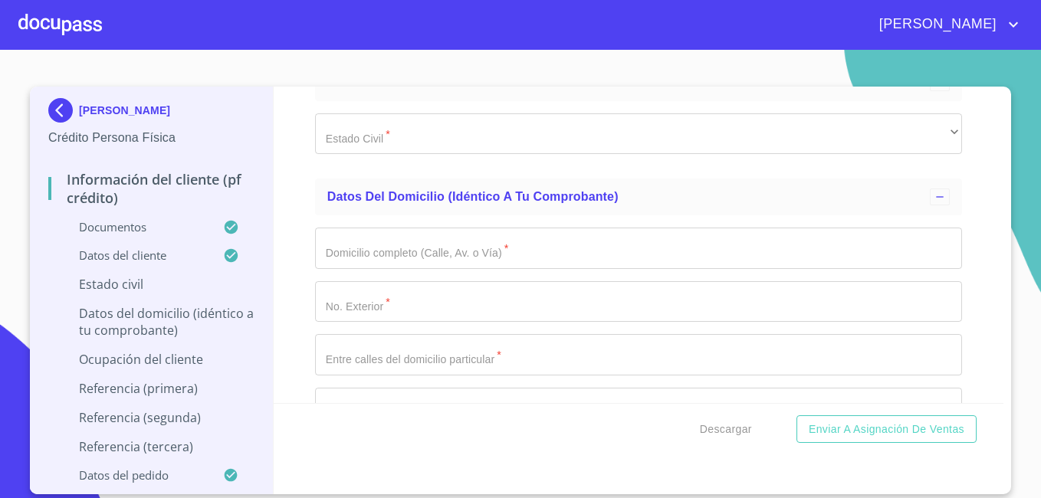
scroll to position [5569, 0]
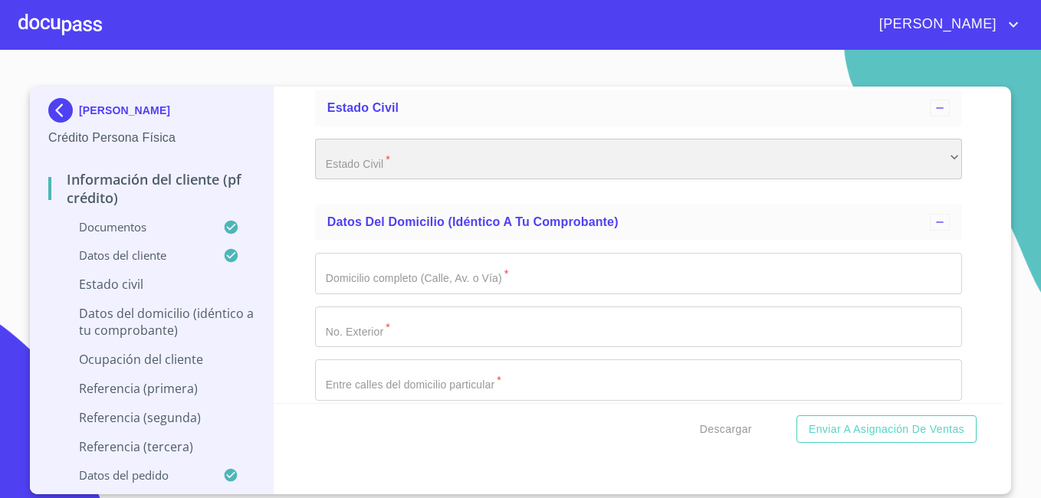
click at [940, 174] on div "​" at bounding box center [638, 159] width 647 height 41
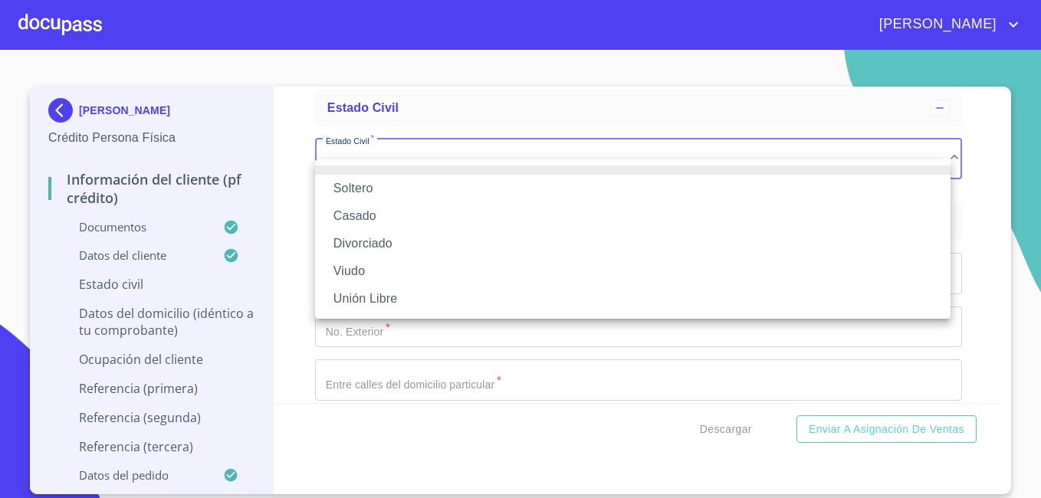
click at [793, 185] on li "Soltero" at bounding box center [633, 189] width 636 height 28
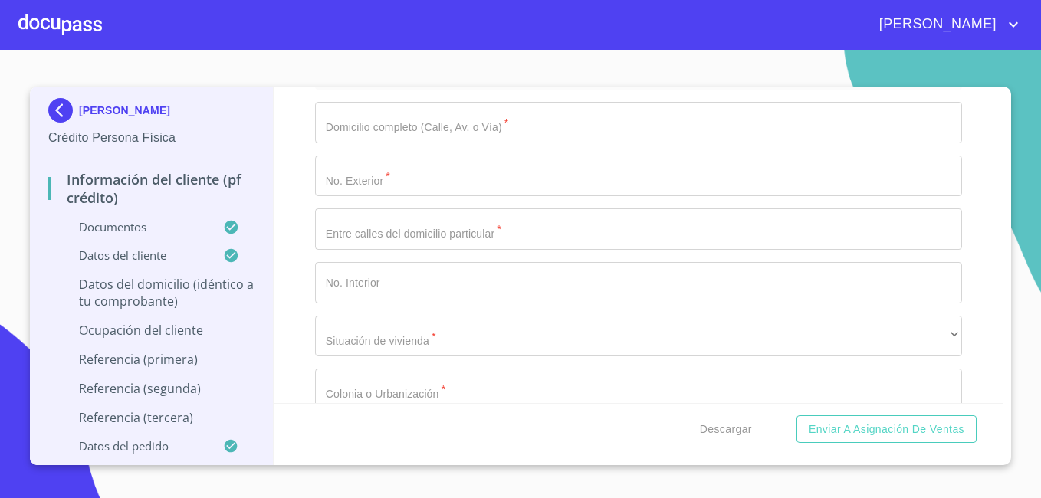
scroll to position [5694, 0]
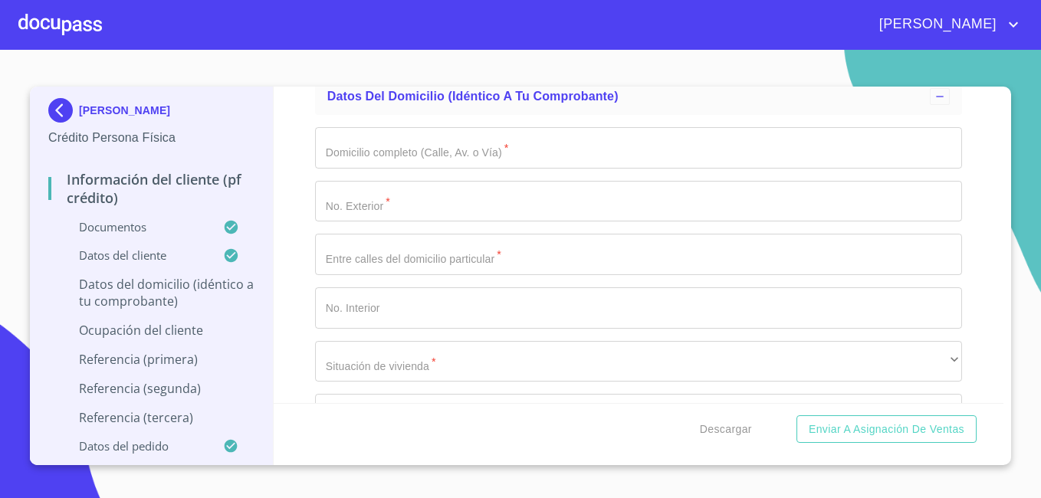
click at [410, 163] on input "Documento de identificación.   *" at bounding box center [638, 147] width 647 height 41
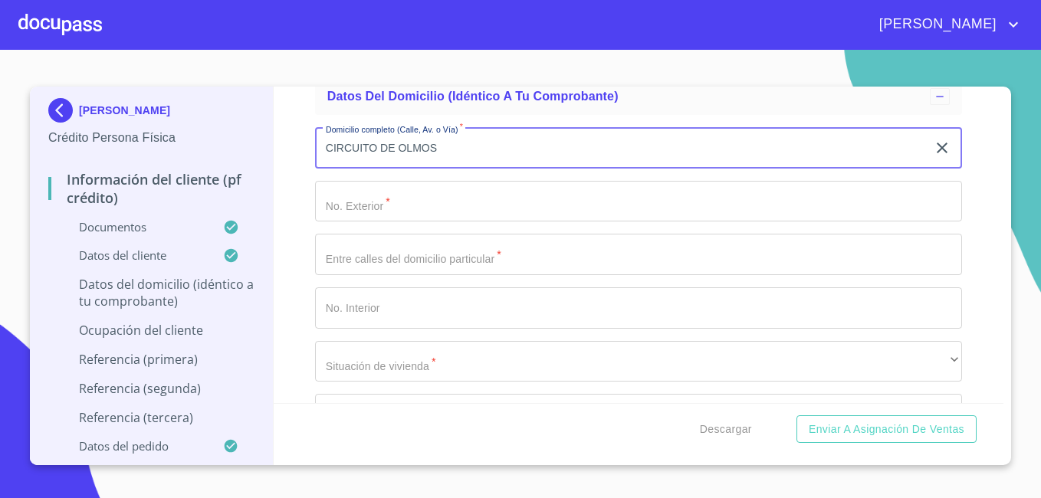
type input "CIRCUITO DE OLMOS"
click at [351, 222] on input "Documento de identificación.   *" at bounding box center [638, 201] width 647 height 41
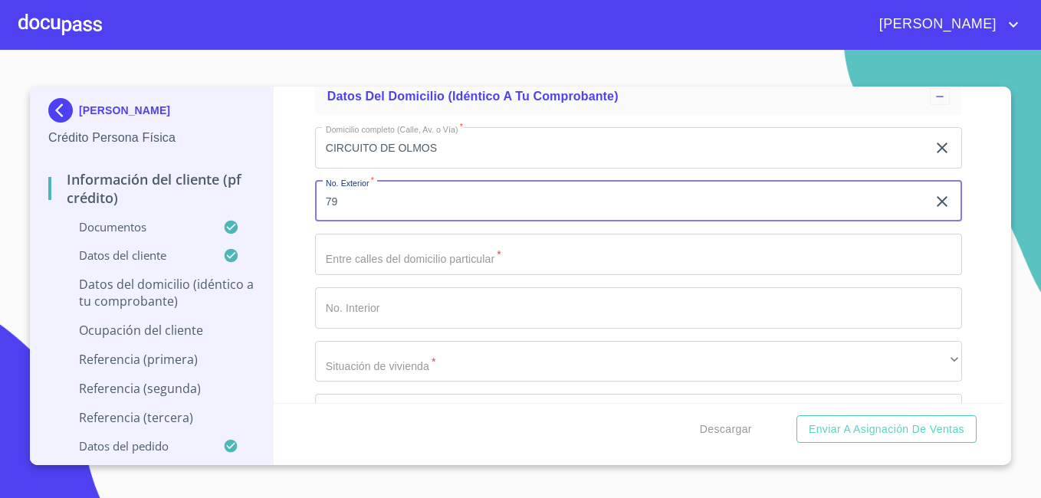
type input "79"
click at [357, 275] on input "Documento de identificación.   *" at bounding box center [638, 254] width 647 height 41
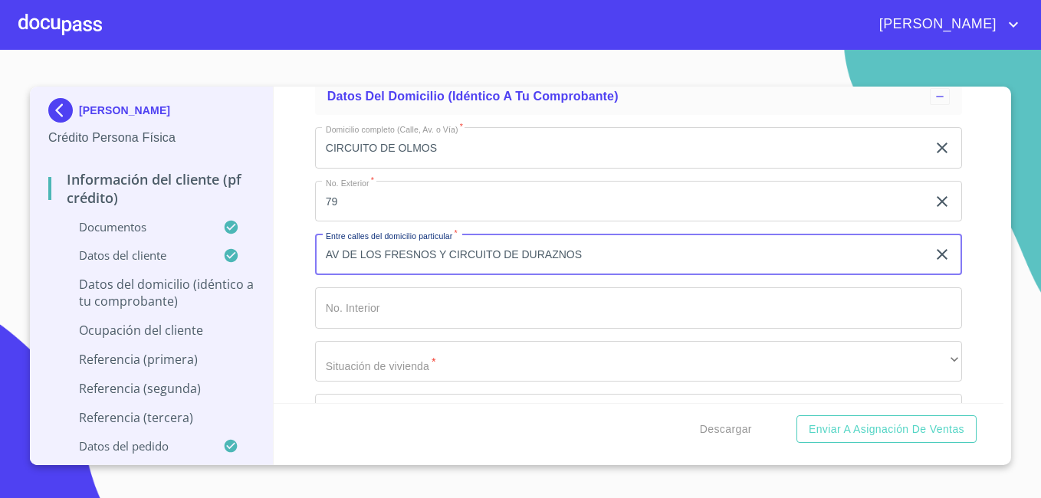
scroll to position [5820, 0]
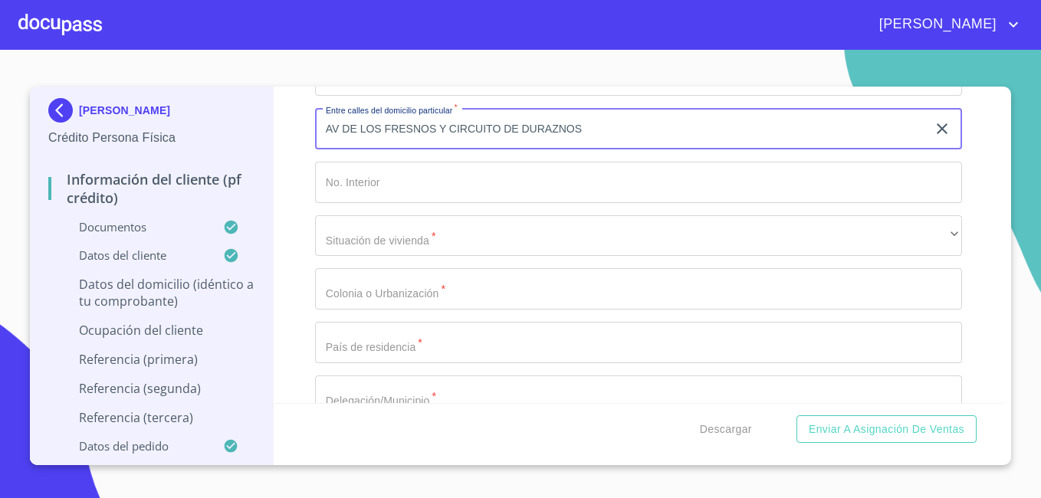
type input "AV DE LOS FRESNOS Y CIRCUITO DE DURAZNOS"
click at [609, 202] on input "Documento de identificación.   *" at bounding box center [638, 182] width 647 height 41
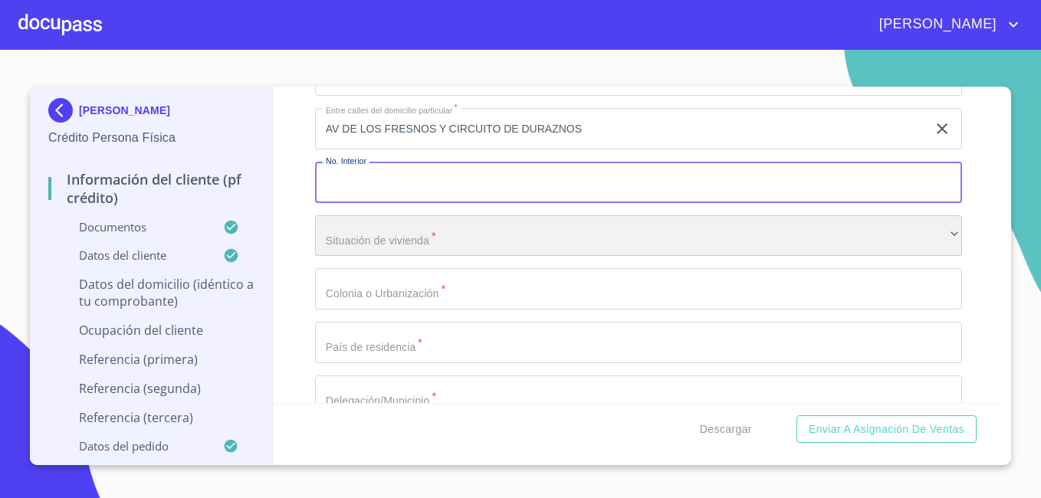
click at [607, 257] on div "​" at bounding box center [638, 236] width 647 height 41
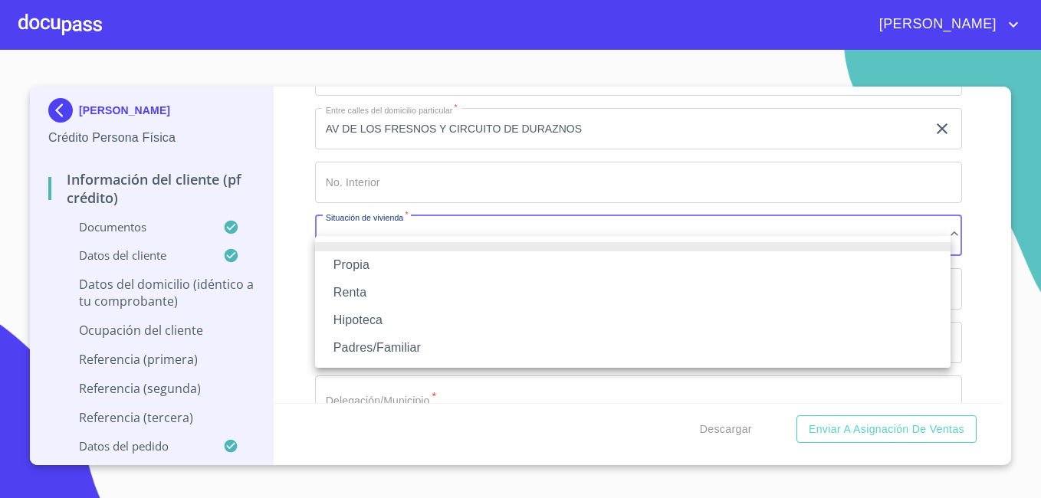
click at [532, 264] on li "Propia" at bounding box center [633, 266] width 636 height 28
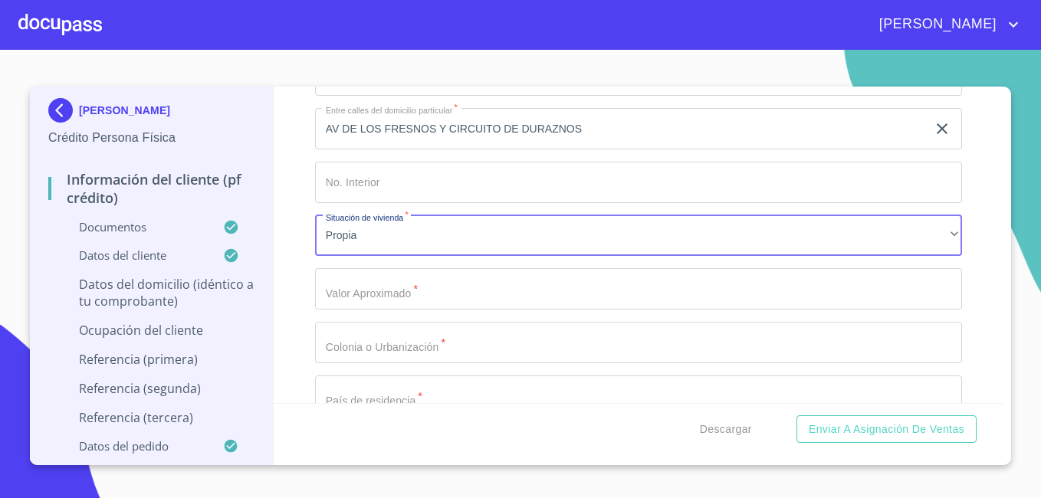
click at [523, 308] on input "Documento de identificación.   *" at bounding box center [638, 288] width 647 height 41
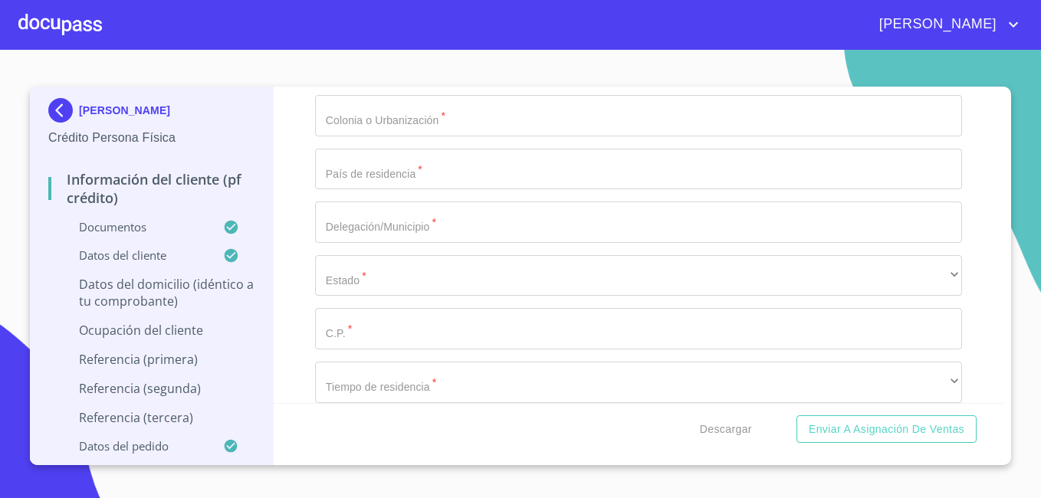
scroll to position [6022, 0]
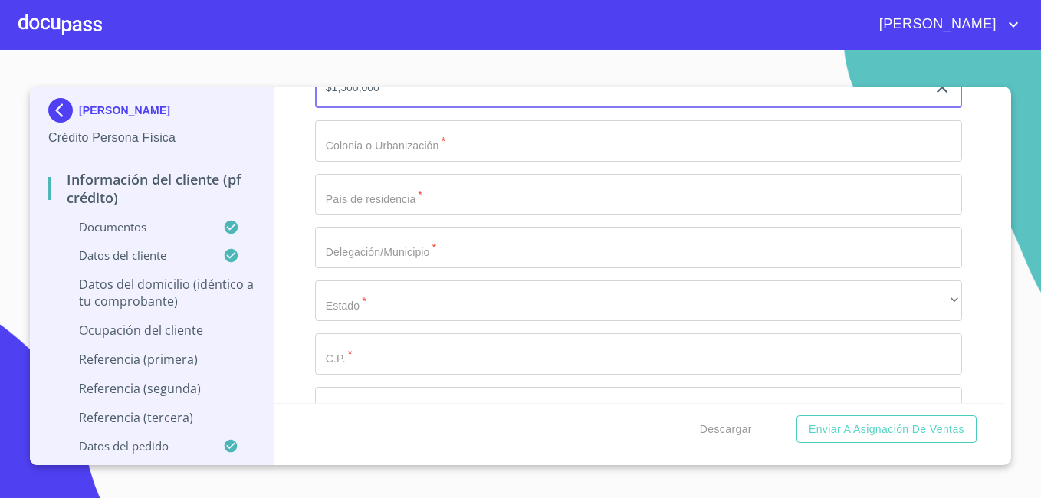
type input "$1,500,000"
click at [531, 162] on input "Documento de identificación.   *" at bounding box center [638, 140] width 647 height 41
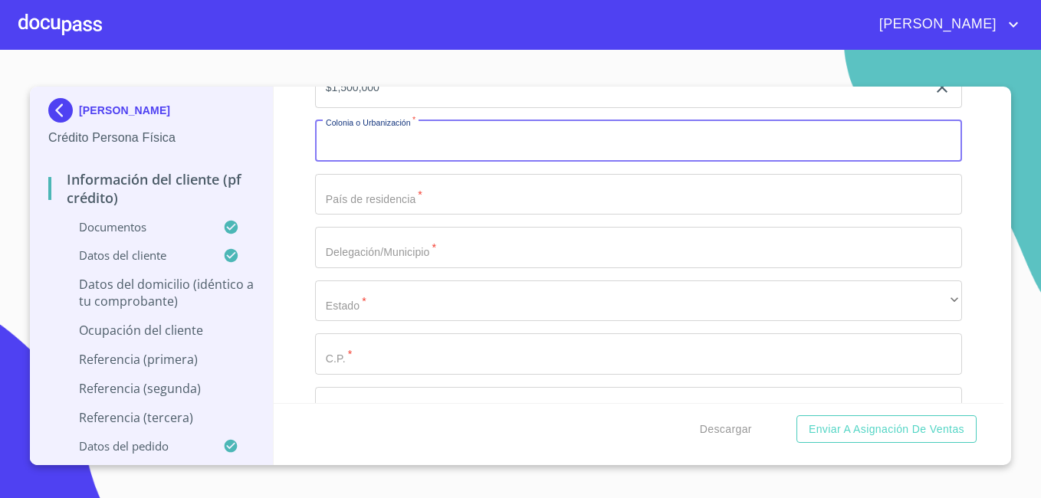
click at [591, 162] on input "Documento de identificación.   *" at bounding box center [638, 140] width 647 height 41
type input "[GEOGRAPHIC_DATA]"
click at [554, 216] on input "Documento de identificación.   *" at bounding box center [638, 194] width 647 height 41
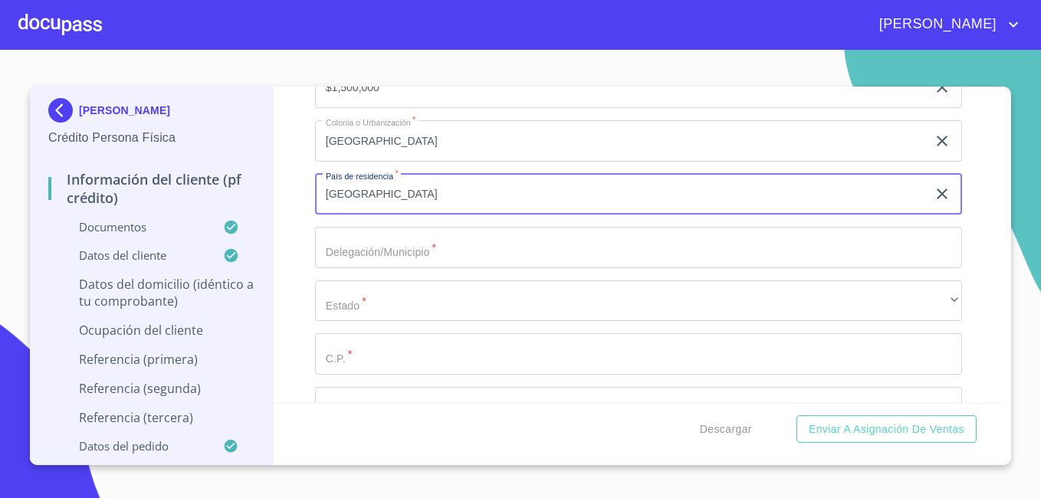
type input "[GEOGRAPHIC_DATA]"
click at [679, 261] on input "Documento de identificación.   *" at bounding box center [638, 247] width 647 height 41
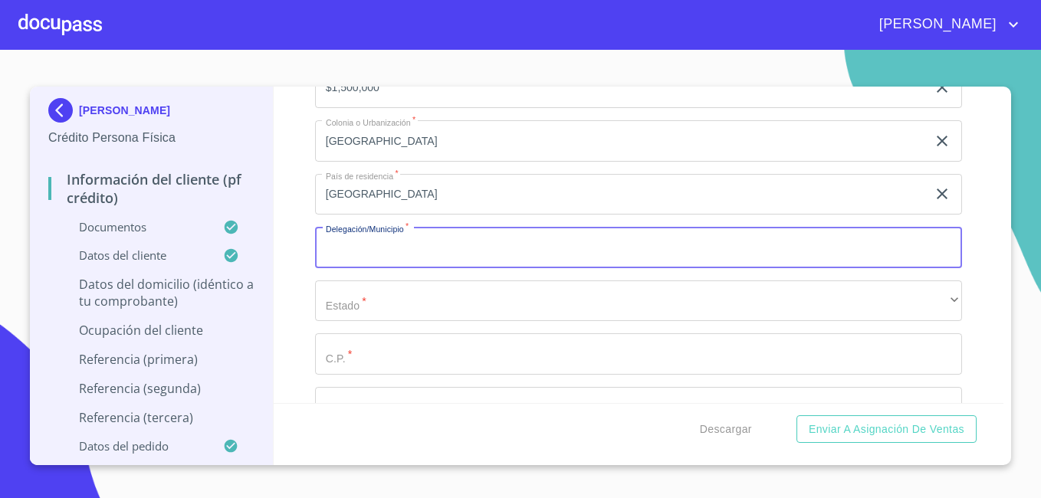
click at [536, 160] on input "[GEOGRAPHIC_DATA]" at bounding box center [621, 140] width 612 height 41
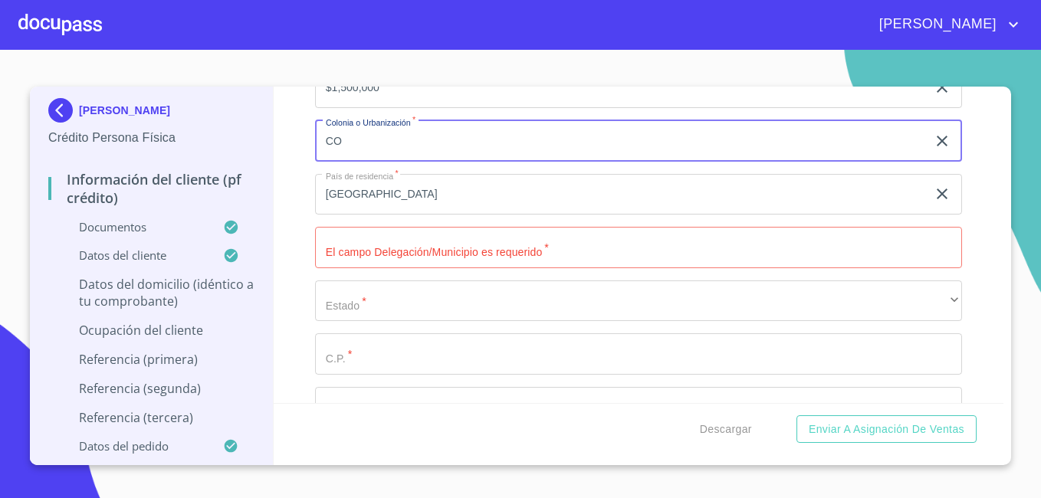
type input "C"
type input "[GEOGRAPHIC_DATA]"
click at [712, 268] on input "Documento de identificación.   *" at bounding box center [638, 247] width 647 height 41
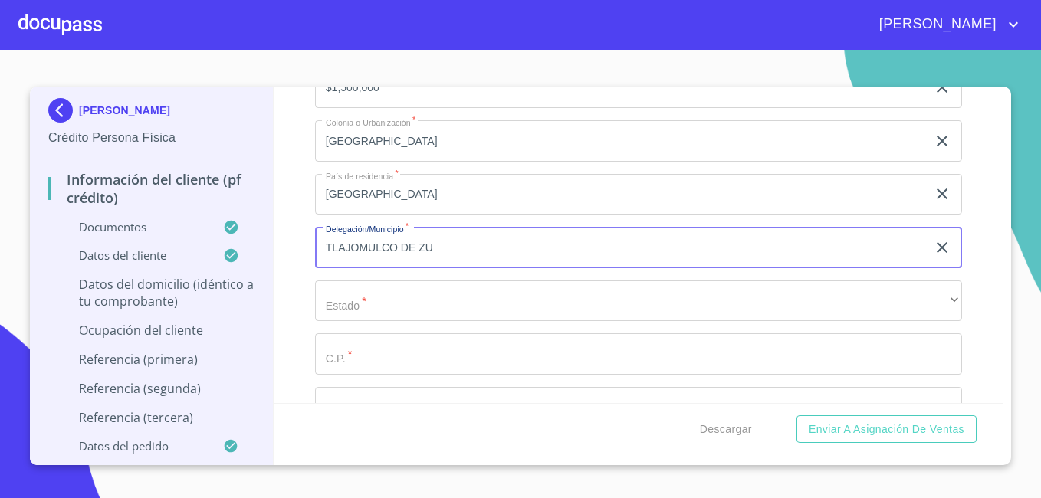
paste input "Ñ"
type input "TLAJOMULCO DE ZUÑIGA"
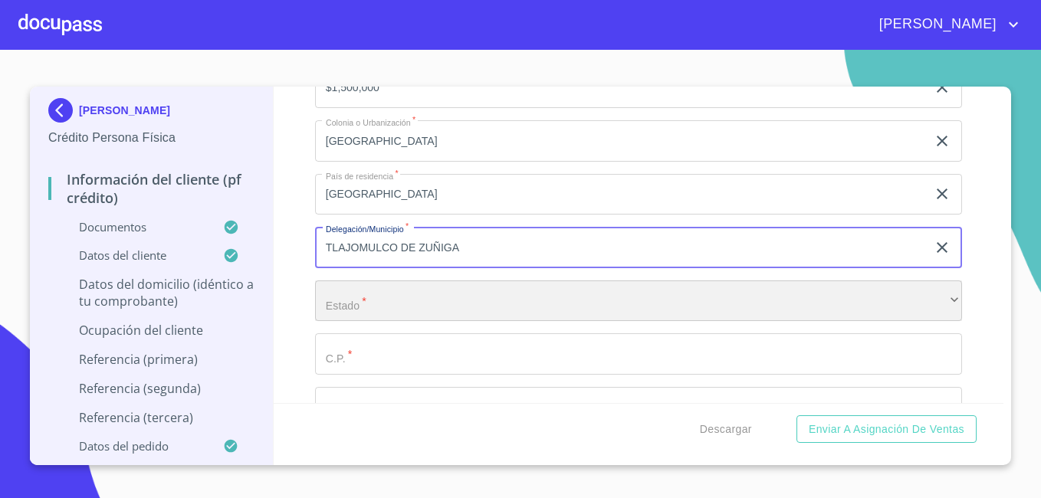
click at [387, 321] on div "​" at bounding box center [638, 301] width 647 height 41
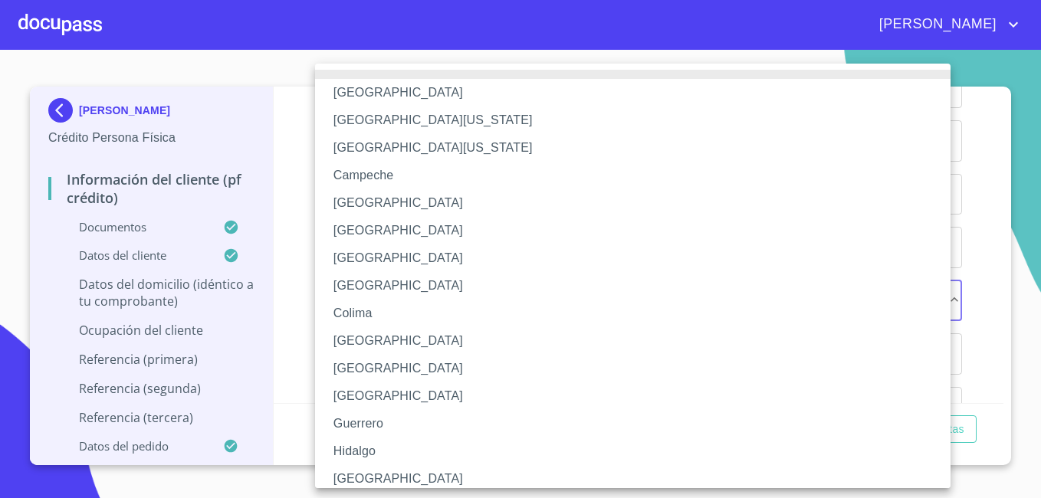
click at [364, 482] on li "[GEOGRAPHIC_DATA]" at bounding box center [638, 480] width 647 height 28
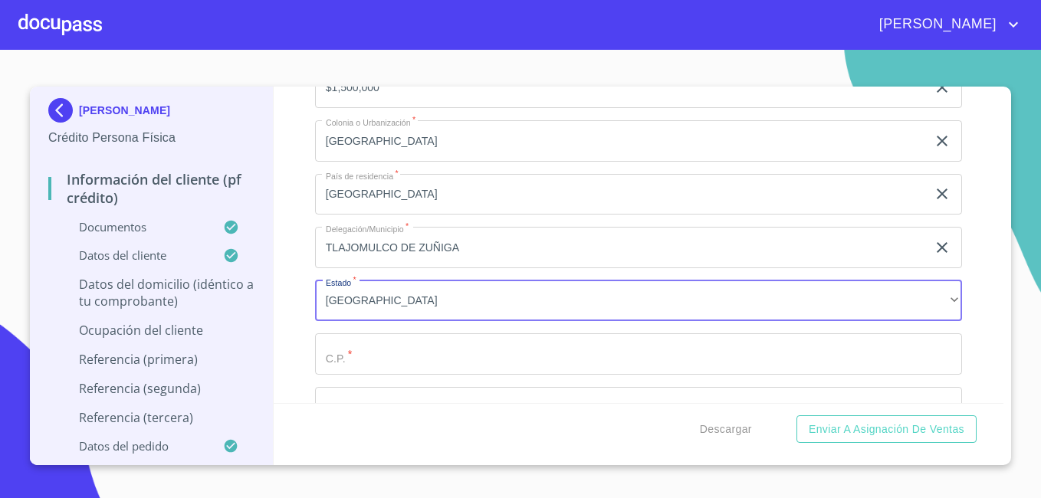
click at [390, 369] on input "Documento de identificación.   *" at bounding box center [638, 354] width 647 height 41
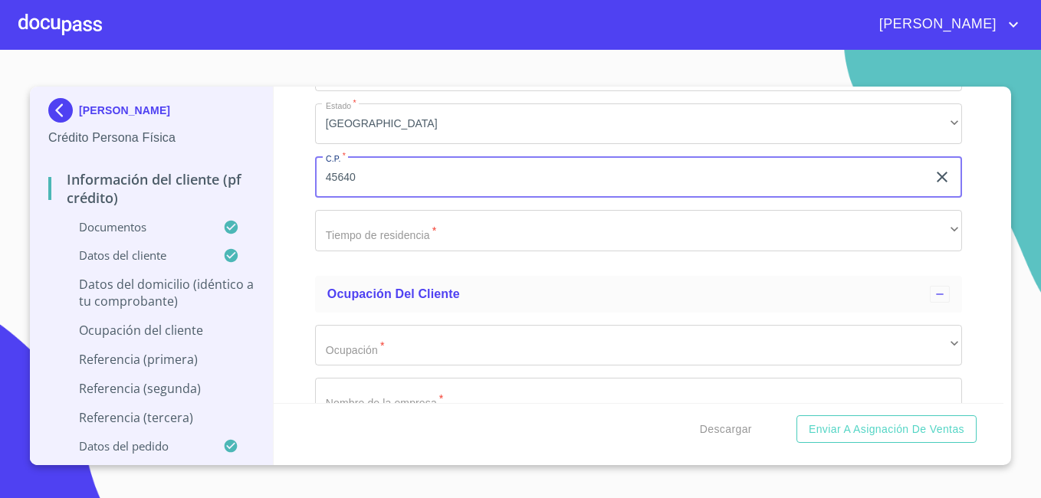
scroll to position [6250, 0]
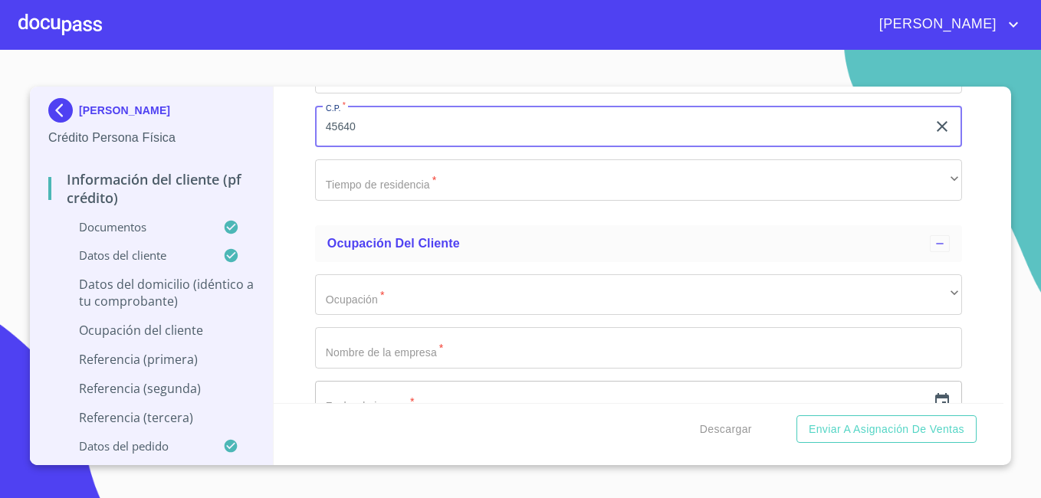
type input "45640"
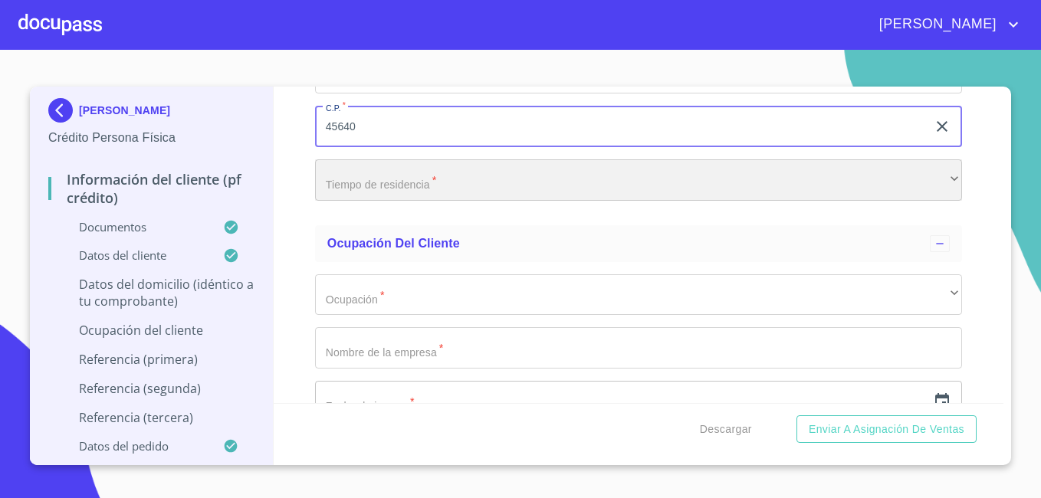
click at [587, 197] on div "​" at bounding box center [638, 180] width 647 height 41
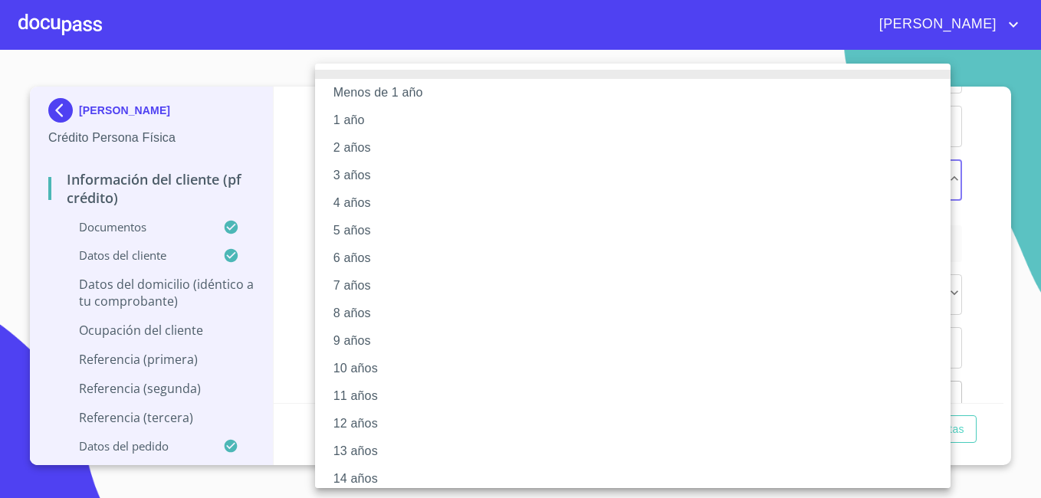
click at [419, 232] on li "5 años" at bounding box center [638, 231] width 647 height 28
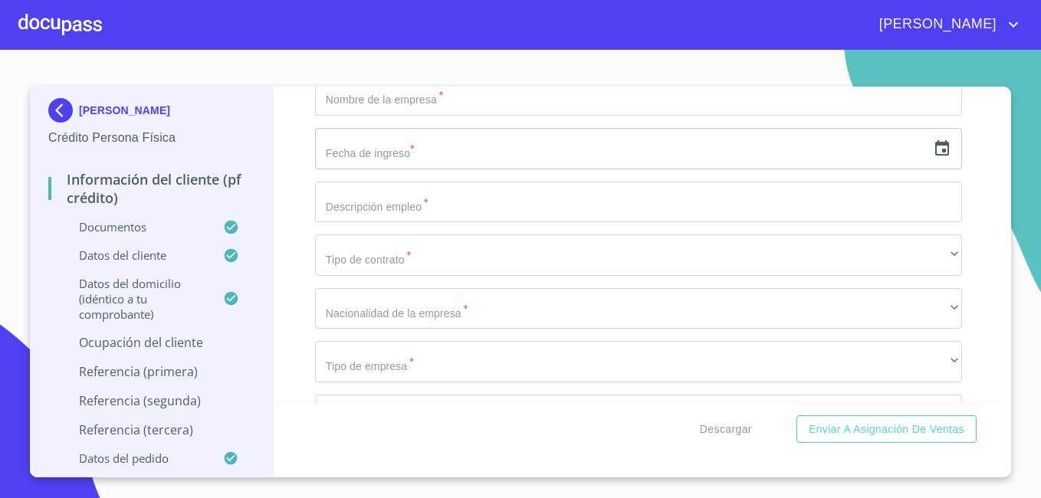
scroll to position [6351, 0]
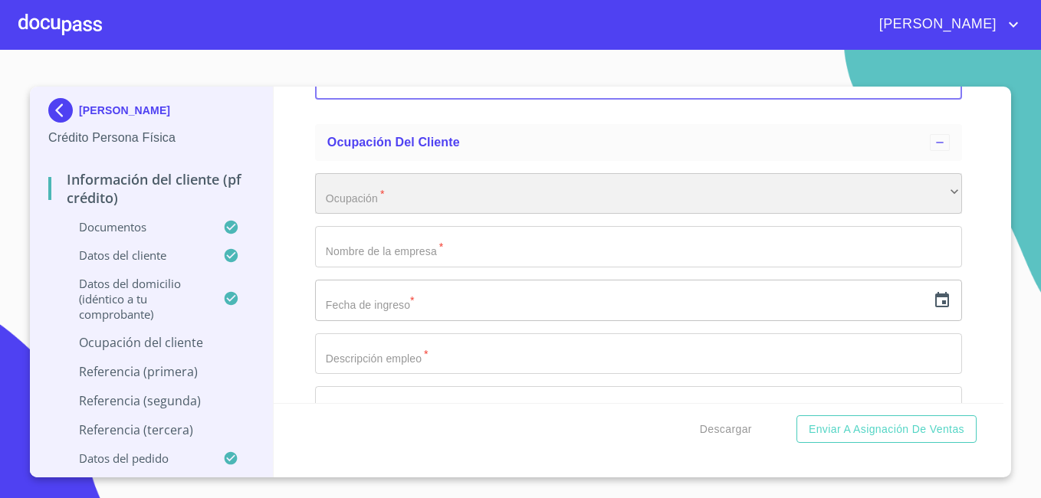
click at [472, 215] on div "​" at bounding box center [638, 193] width 647 height 41
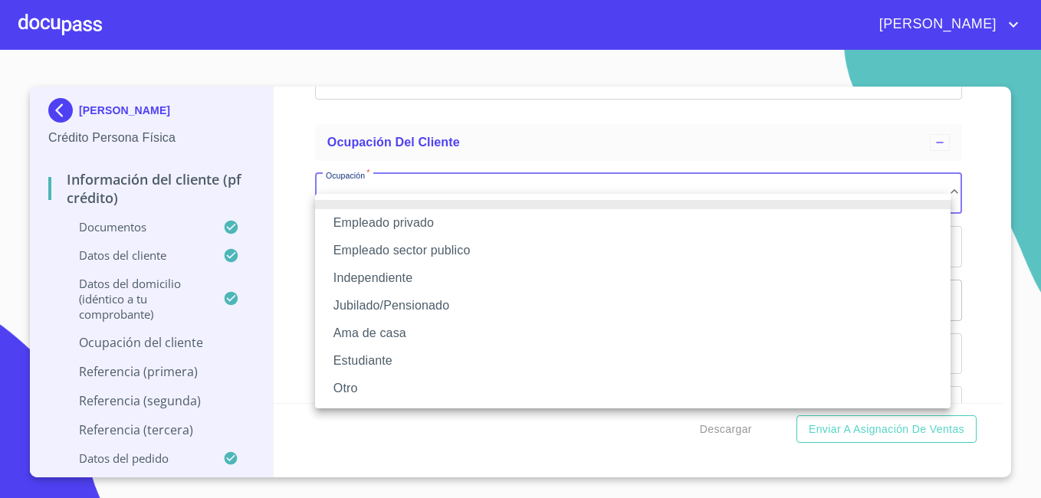
click at [458, 229] on li "Empleado privado" at bounding box center [633, 223] width 636 height 28
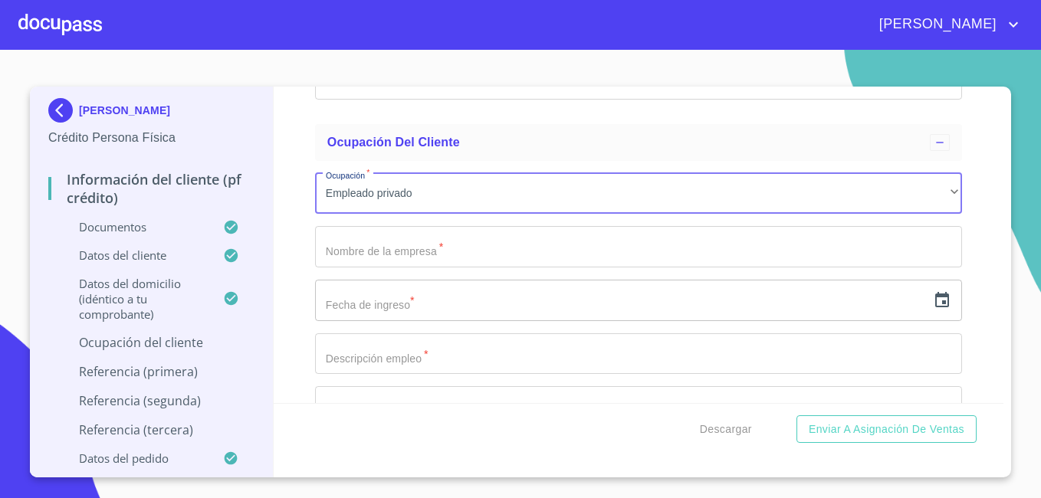
click at [442, 266] on input "Documento de identificación.   *" at bounding box center [638, 246] width 647 height 41
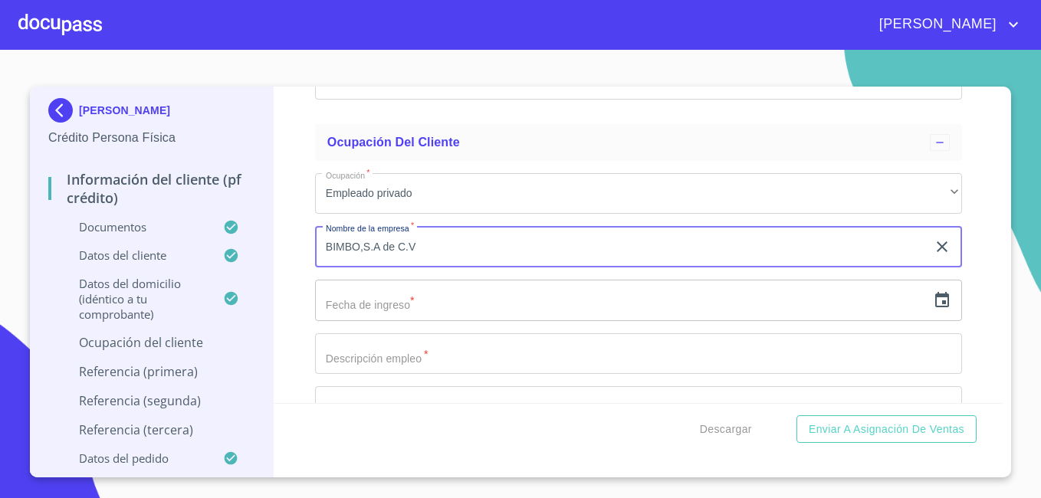
click at [387, 321] on input "text" at bounding box center [621, 300] width 612 height 41
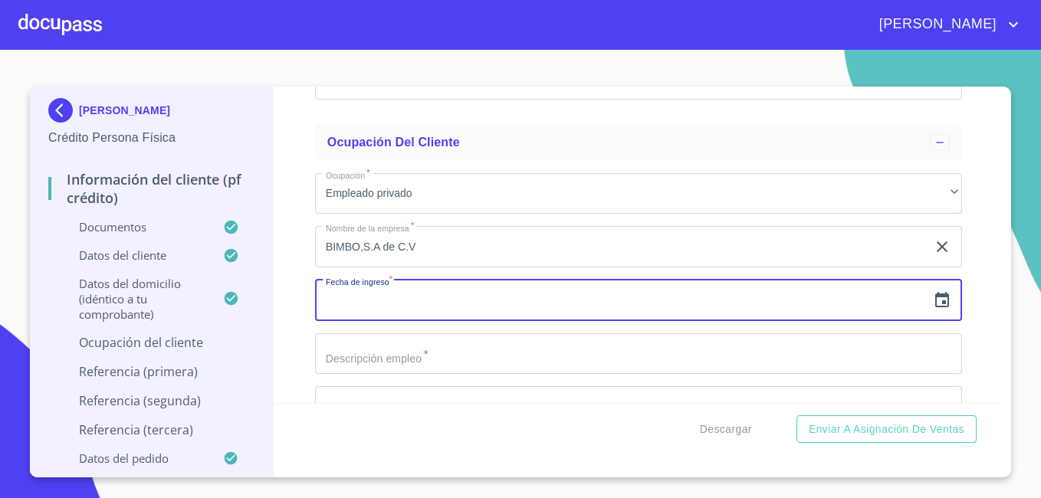
click at [360, 262] on input "BIMBO,S.A de C.V" at bounding box center [621, 246] width 612 height 41
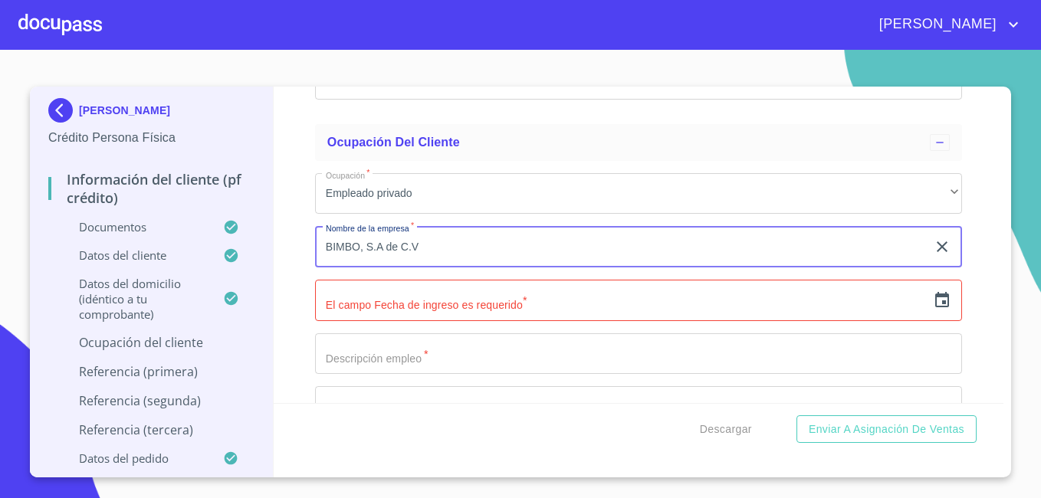
click at [462, 264] on input "BIMBO, S.A de C.V" at bounding box center [621, 246] width 612 height 41
type input "BIMBO, S.A de C.V"
click at [392, 321] on input "text" at bounding box center [621, 300] width 612 height 41
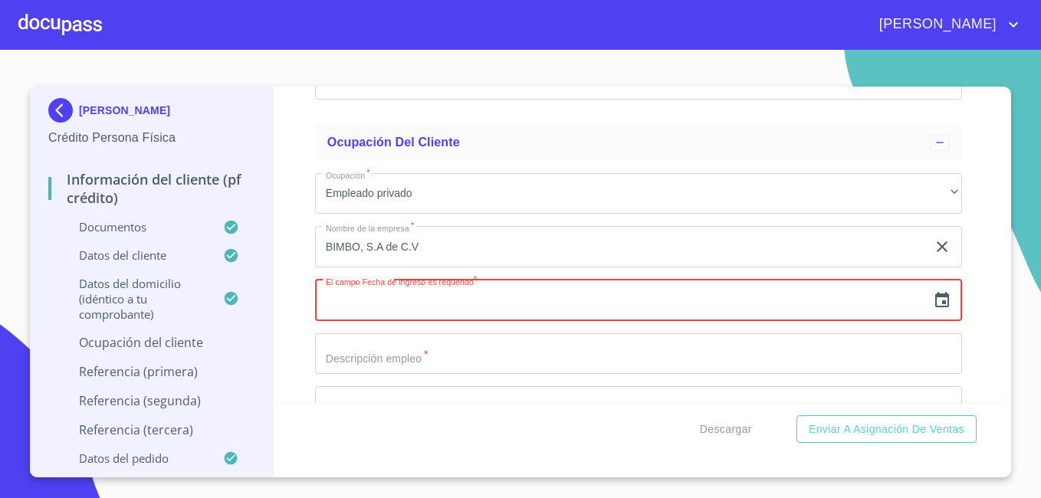
click at [934, 310] on icon "button" at bounding box center [942, 300] width 18 height 18
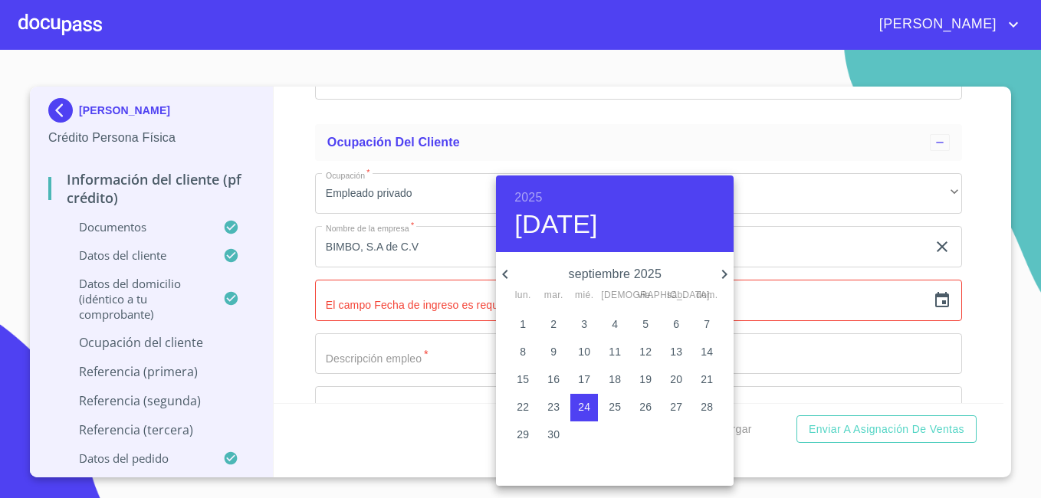
click at [531, 203] on h6 "2025" at bounding box center [529, 197] width 28 height 21
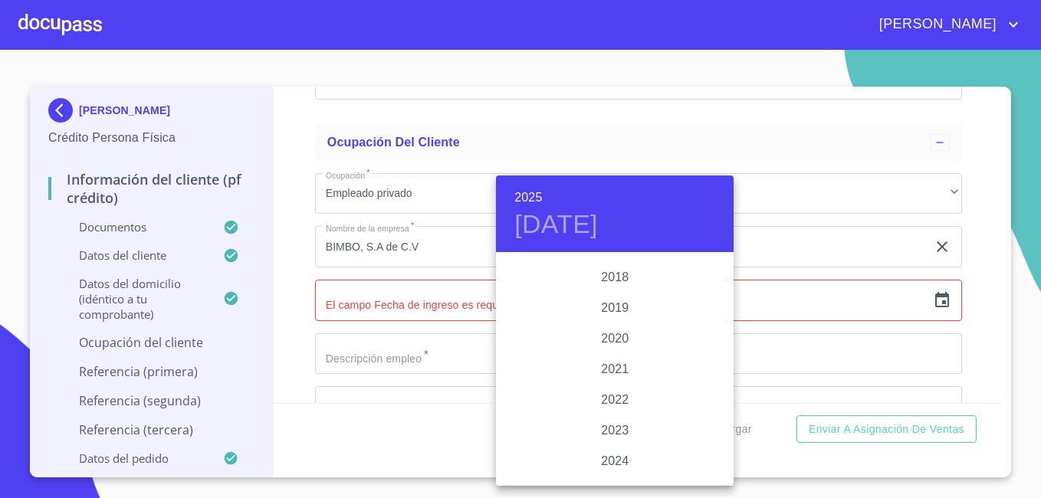
scroll to position [2932, 0]
click at [605, 282] on div "2021" at bounding box center [615, 283] width 238 height 31
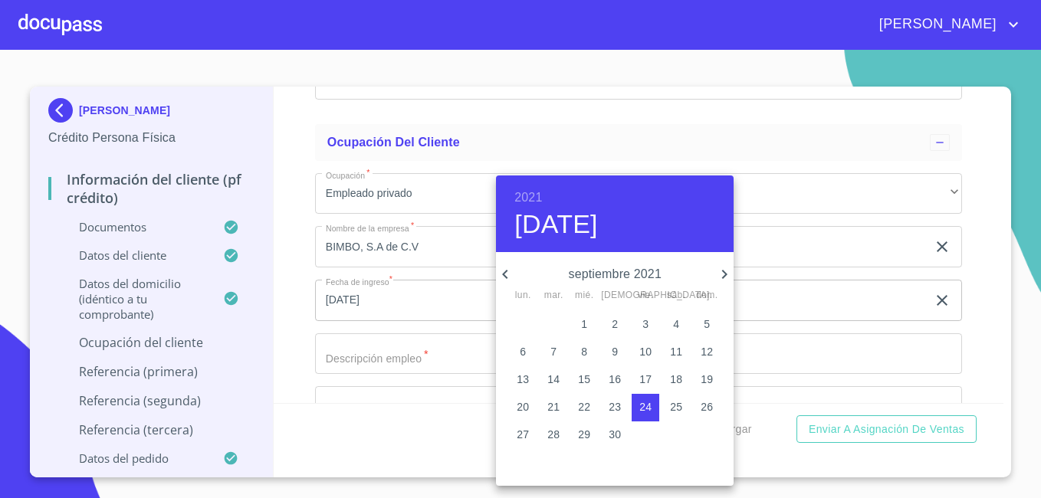
click at [504, 275] on icon "button" at bounding box center [504, 274] width 5 height 9
click at [581, 349] on p "5" at bounding box center [584, 351] width 6 height 15
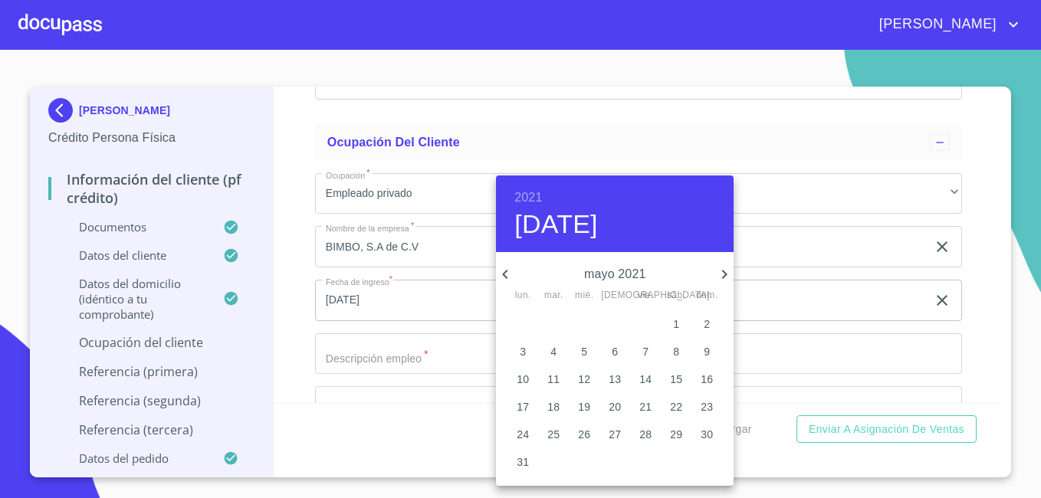
type input "[DATE]"
click at [974, 345] on div at bounding box center [520, 249] width 1041 height 498
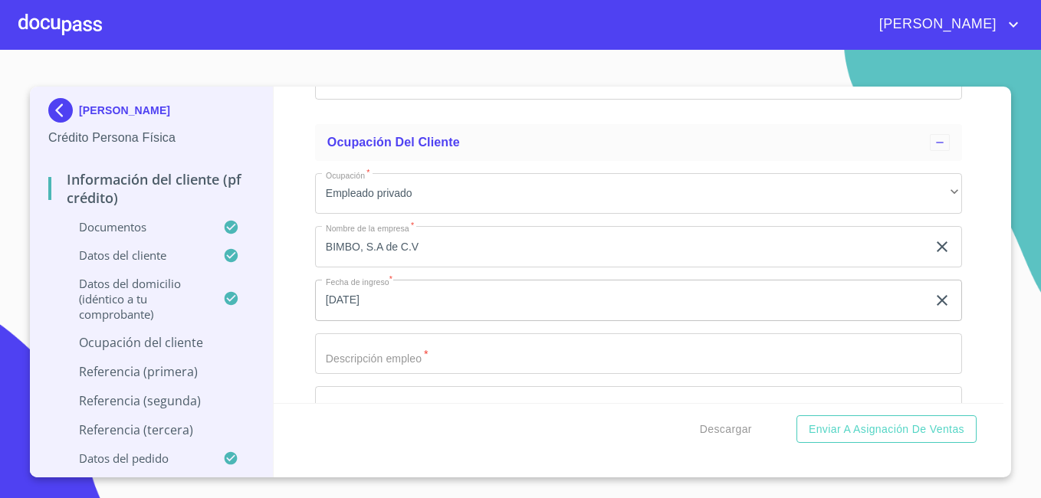
scroll to position [6376, 0]
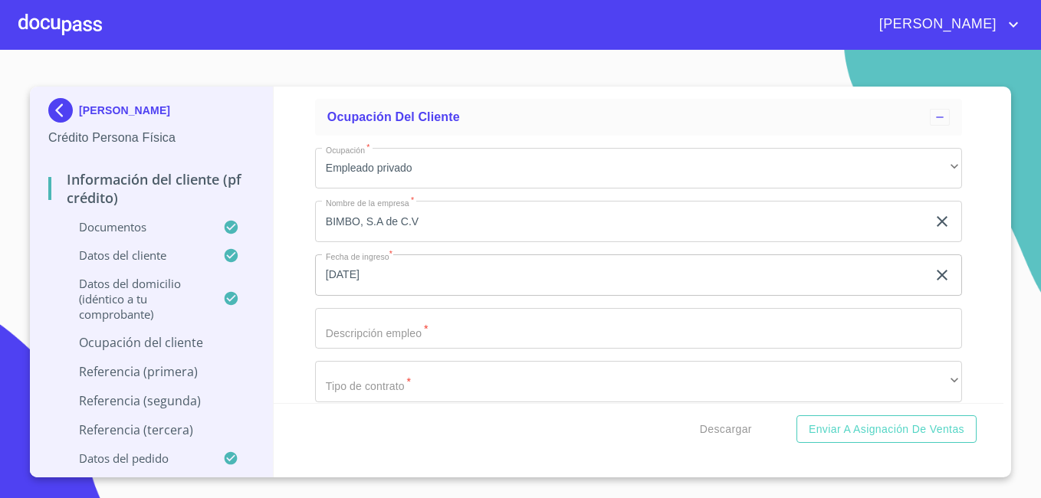
click at [609, 349] on input "Documento de identificación.   *" at bounding box center [638, 328] width 647 height 41
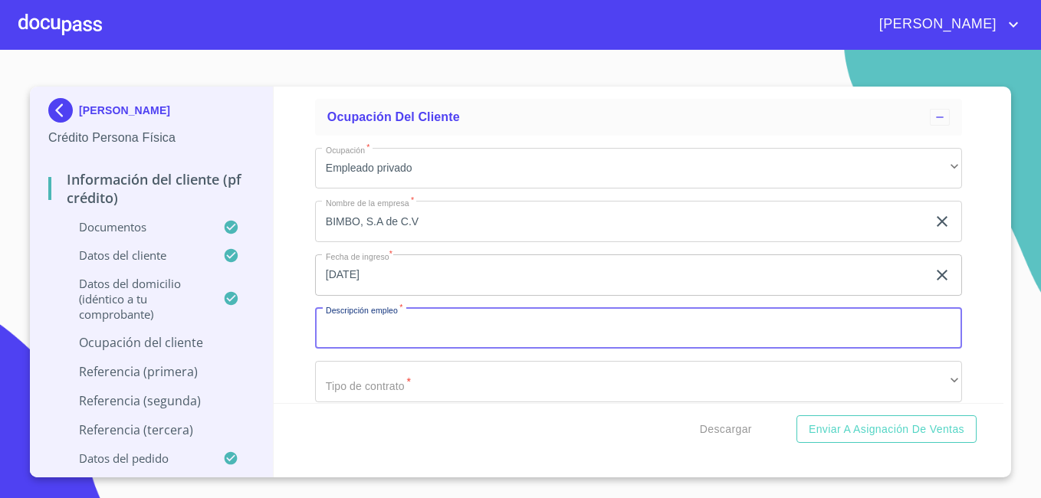
click at [609, 349] on input "Documento de identificación.   *" at bounding box center [638, 328] width 647 height 41
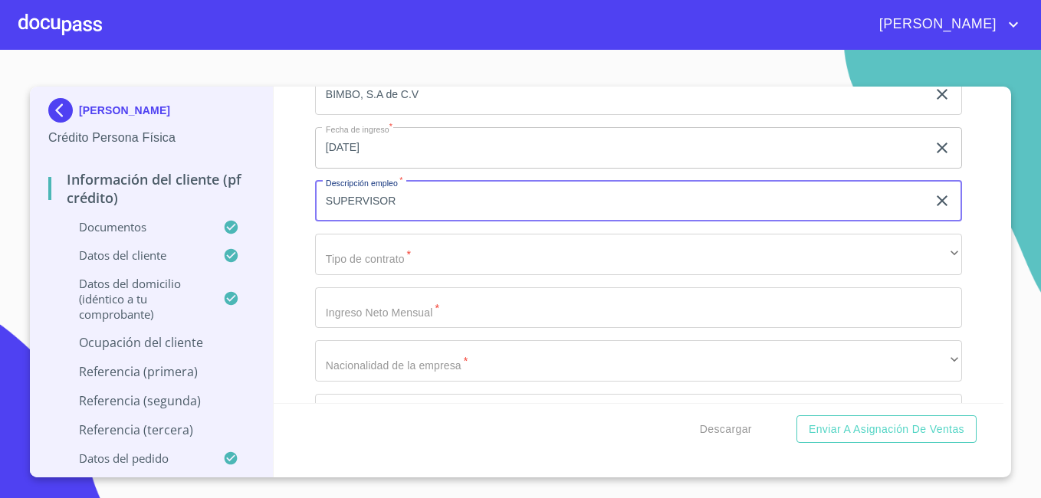
scroll to position [6579, 0]
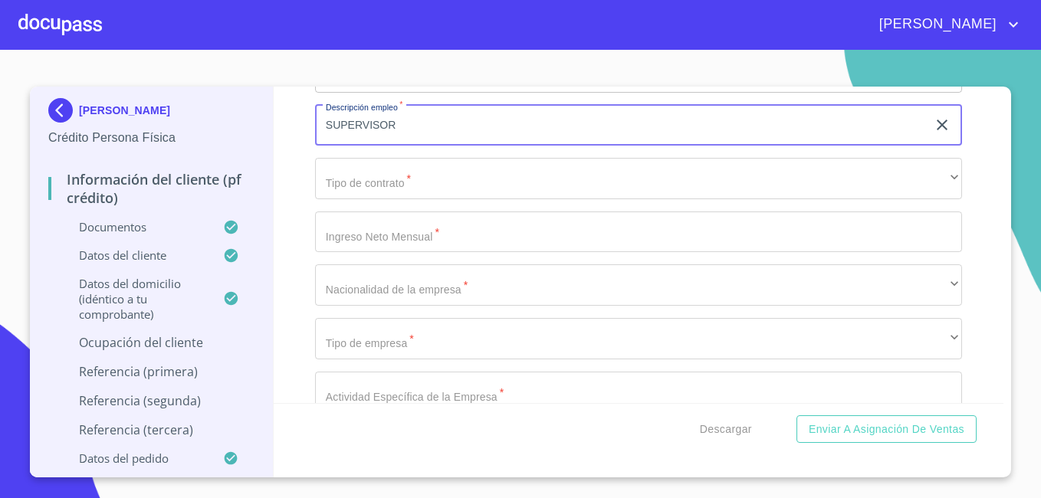
type input "SUPERVISOR"
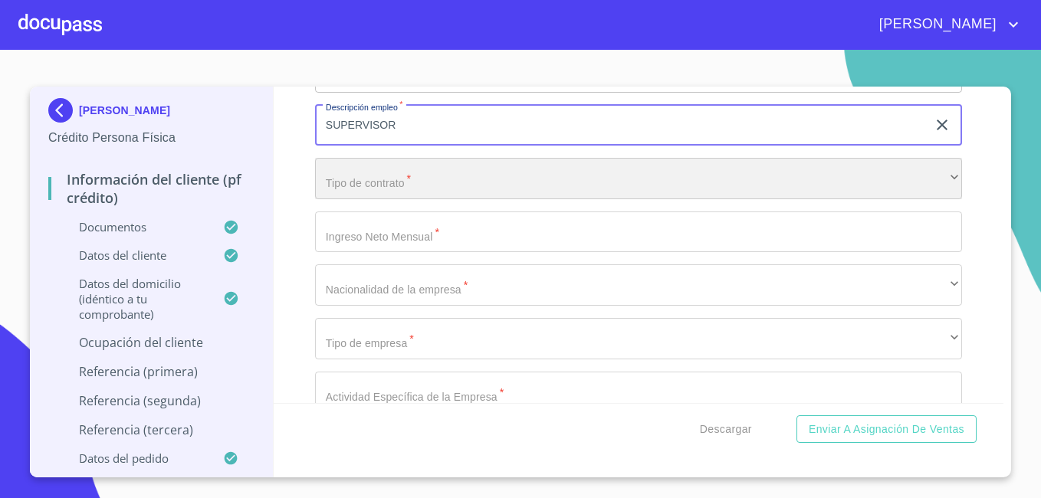
click at [581, 199] on div "​" at bounding box center [638, 178] width 647 height 41
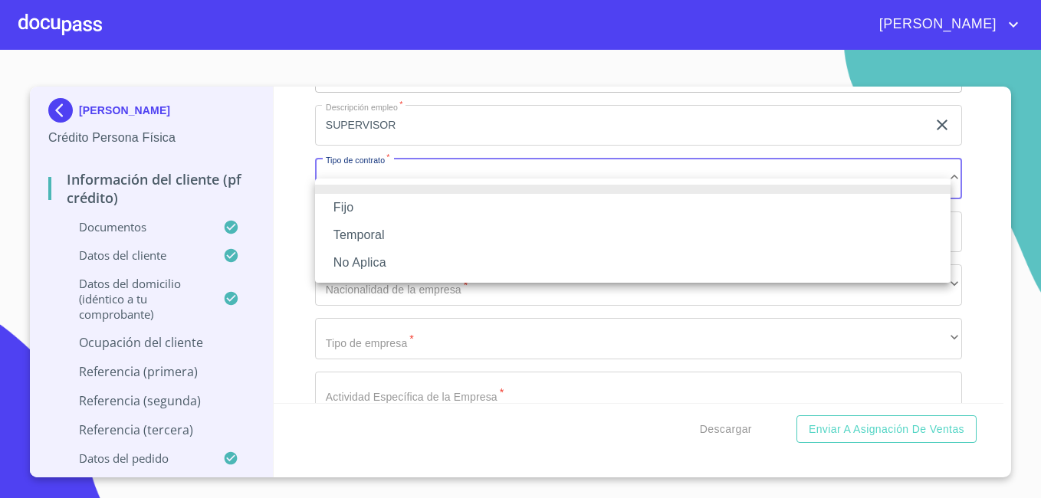
click at [455, 204] on li "Fijo" at bounding box center [633, 208] width 636 height 28
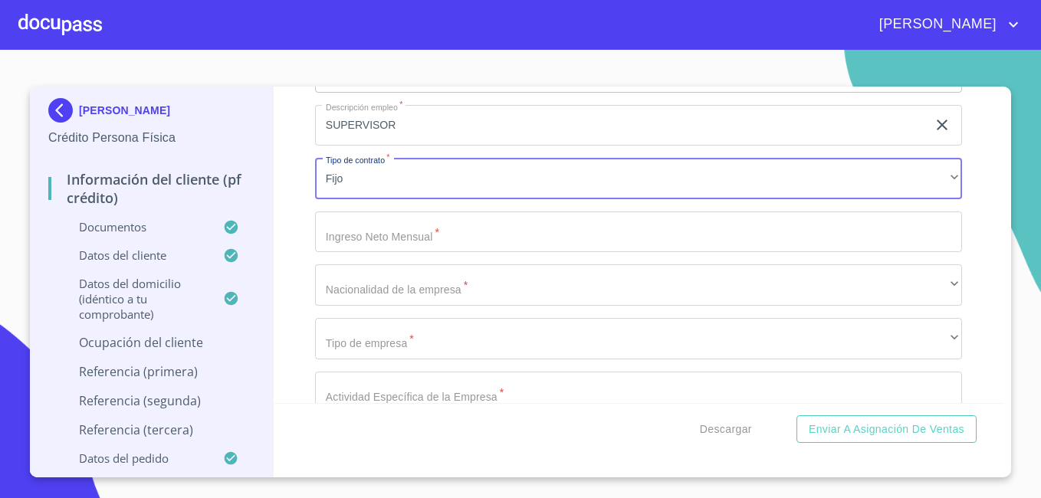
click at [515, 243] on input "Documento de identificación.   *" at bounding box center [638, 232] width 647 height 41
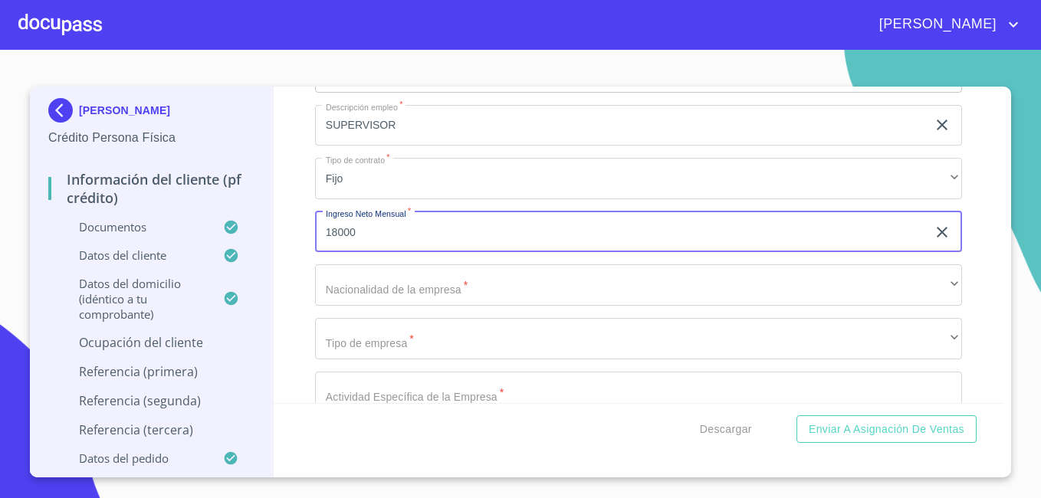
scroll to position [6605, 0]
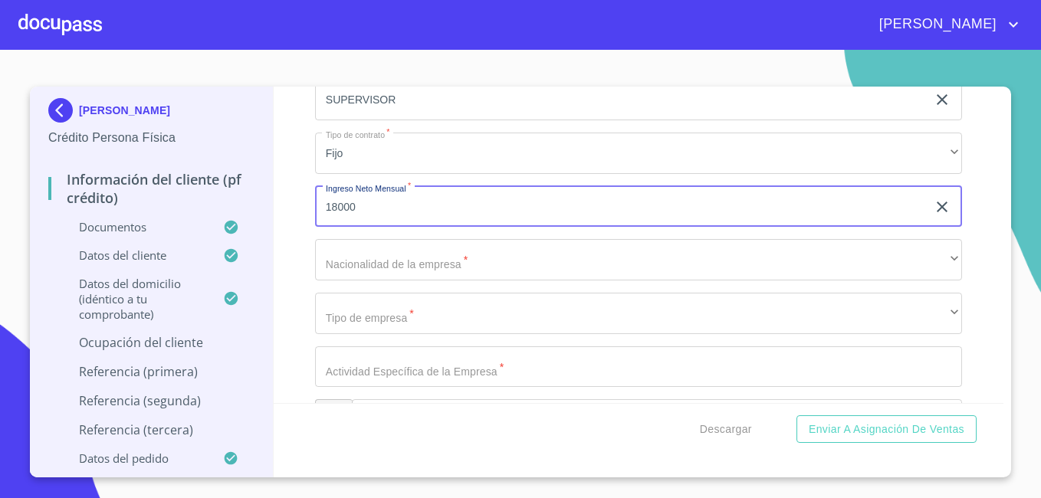
type input "18000"
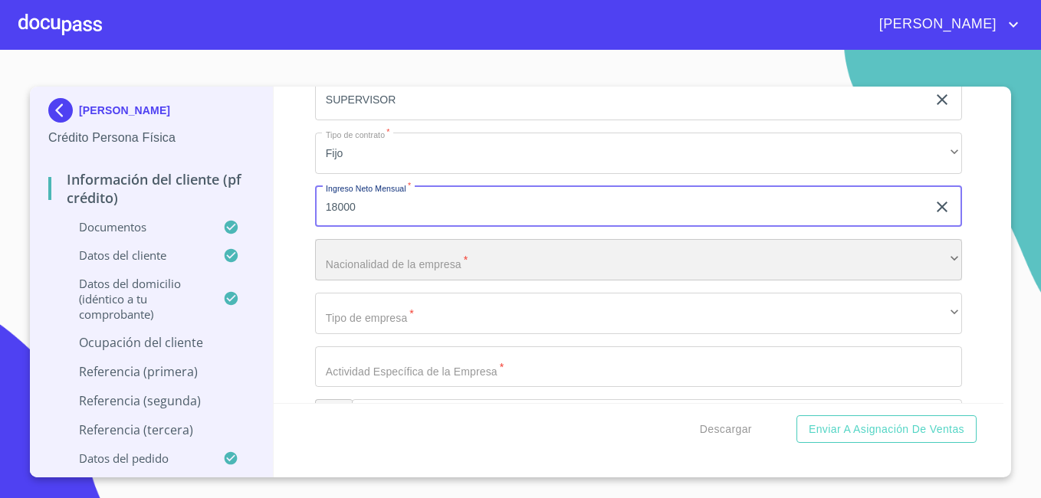
click at [936, 273] on div "​" at bounding box center [638, 259] width 647 height 41
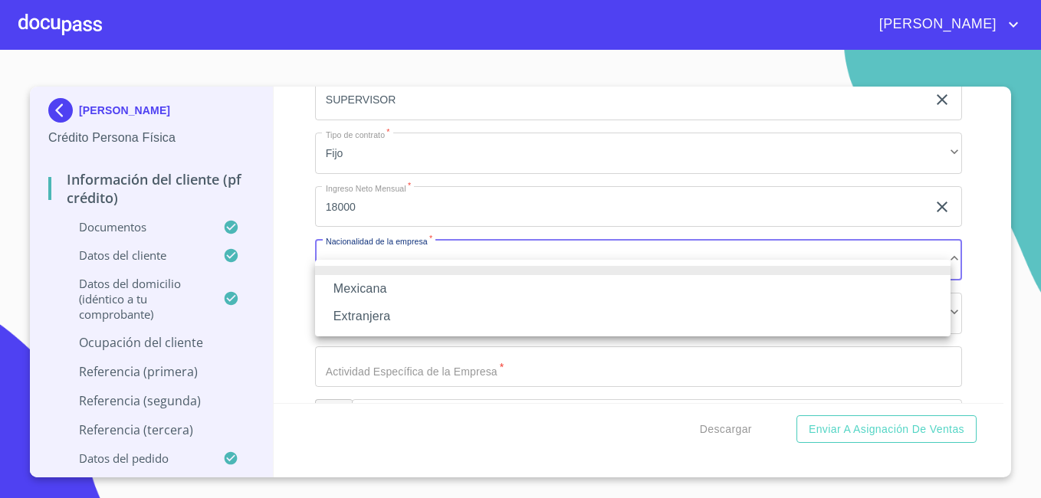
click at [594, 286] on li "Mexicana" at bounding box center [633, 289] width 636 height 28
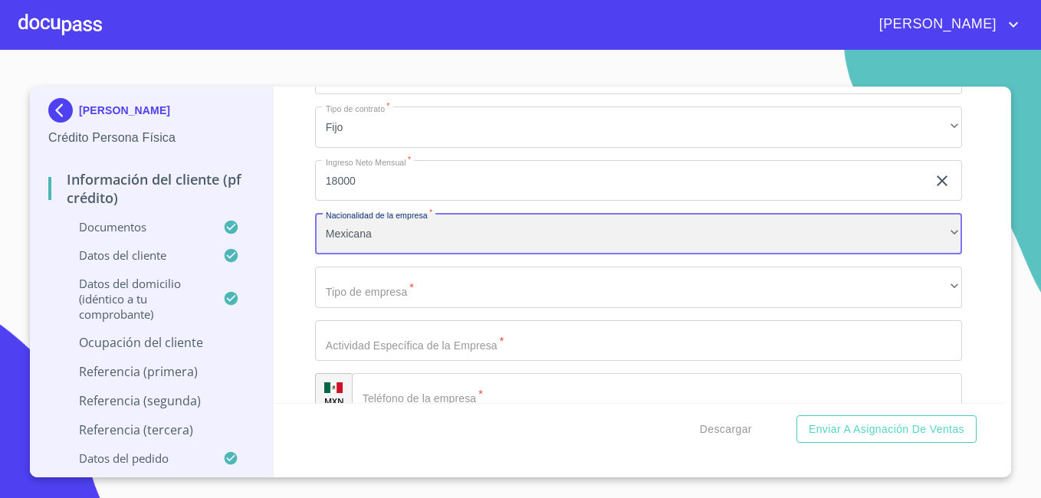
scroll to position [6656, 0]
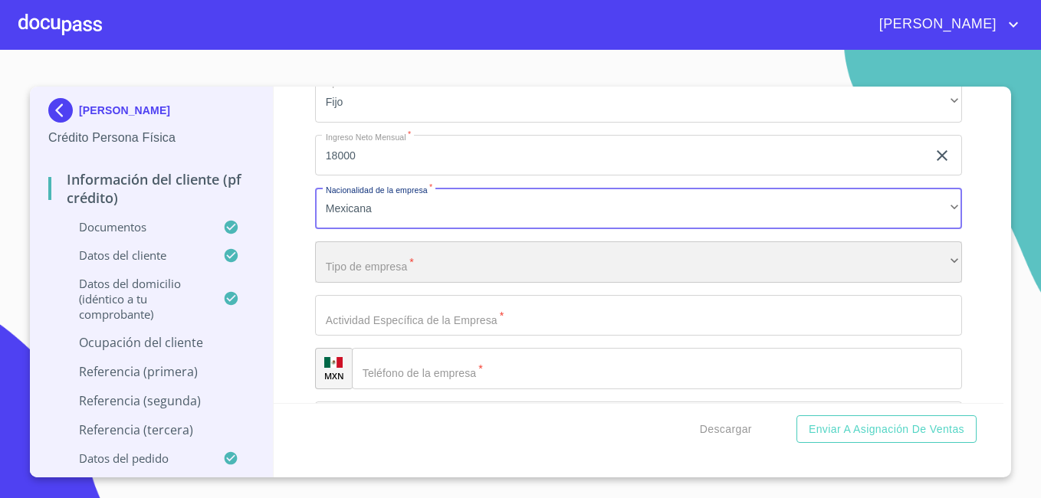
click at [742, 283] on div "​" at bounding box center [638, 262] width 647 height 41
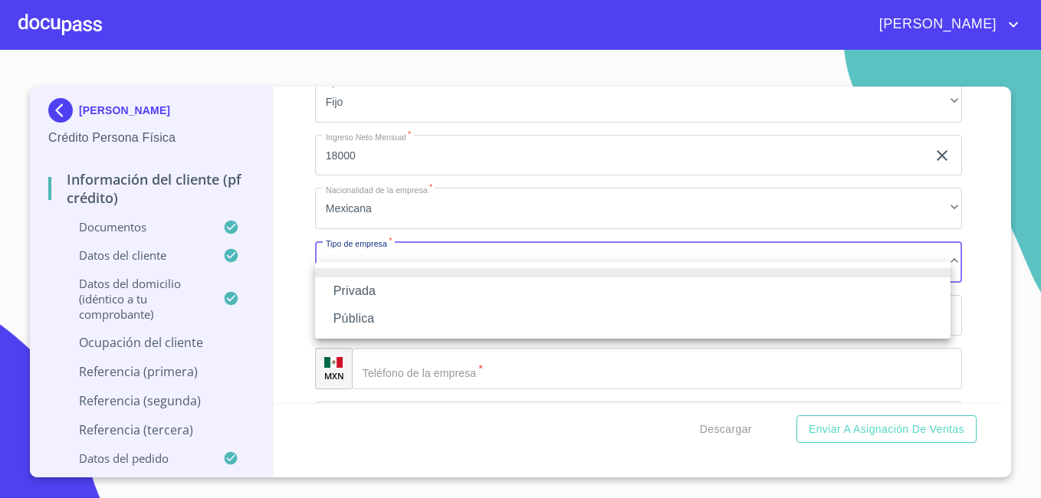
click at [650, 291] on li "Privada" at bounding box center [633, 292] width 636 height 28
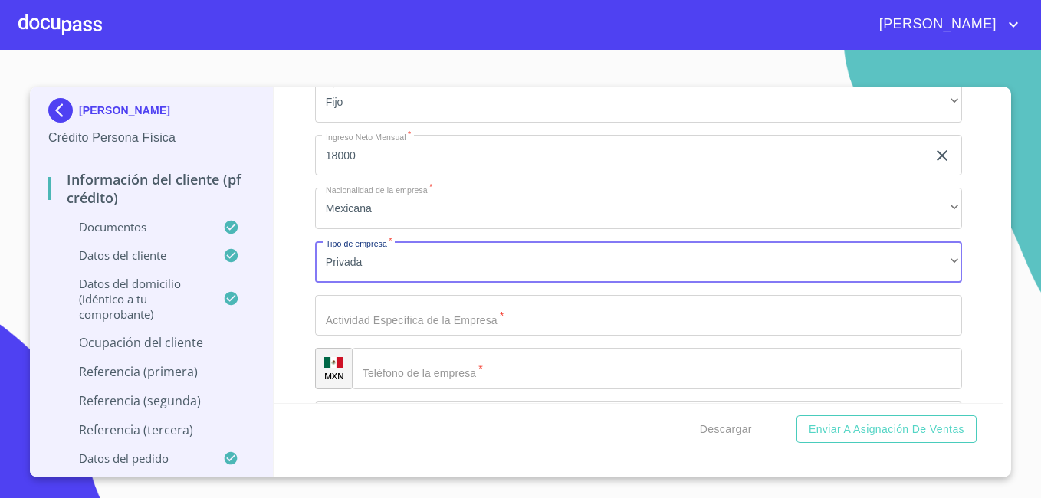
click at [572, 337] on input "Documento de identificación.   *" at bounding box center [638, 315] width 647 height 41
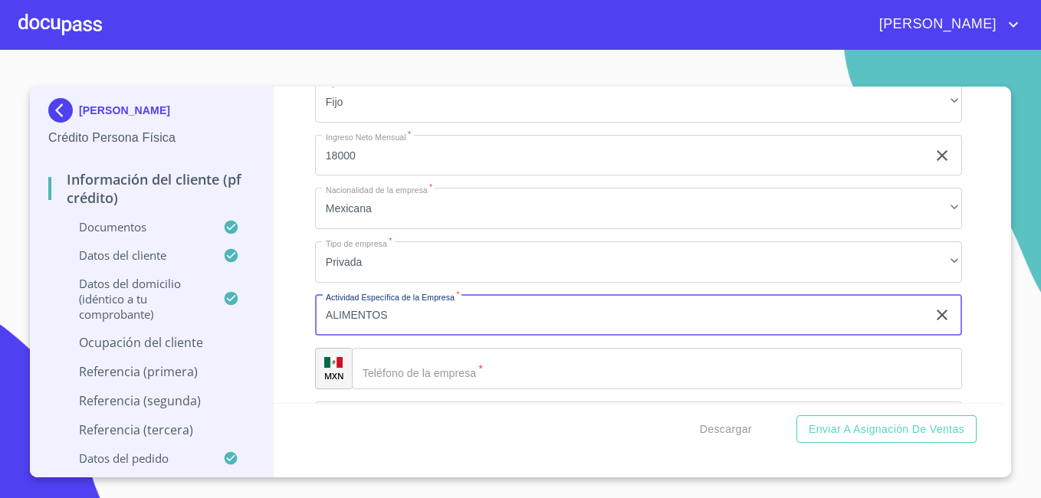
type input "ALIMENTOS"
click at [776, 380] on input "Documento de identificación.   *" at bounding box center [657, 368] width 610 height 41
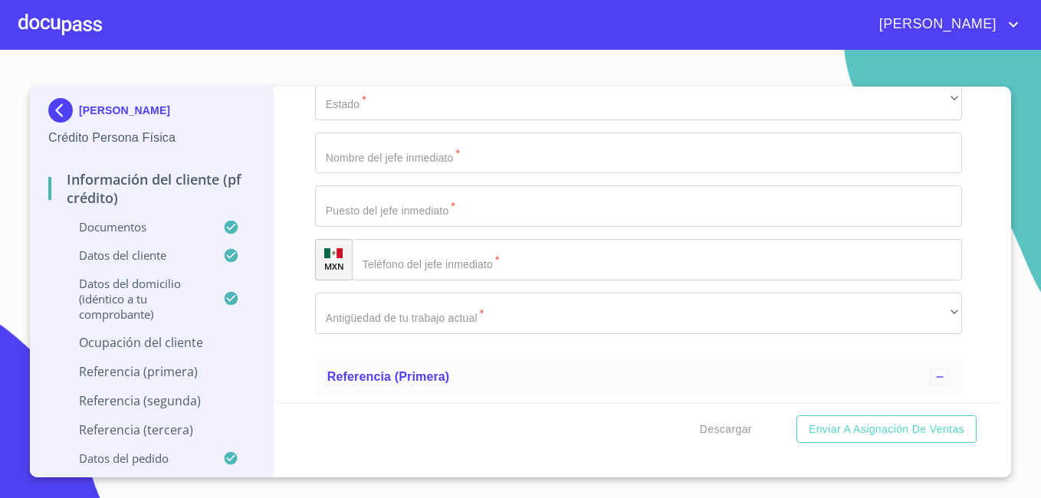
scroll to position [7274, 0]
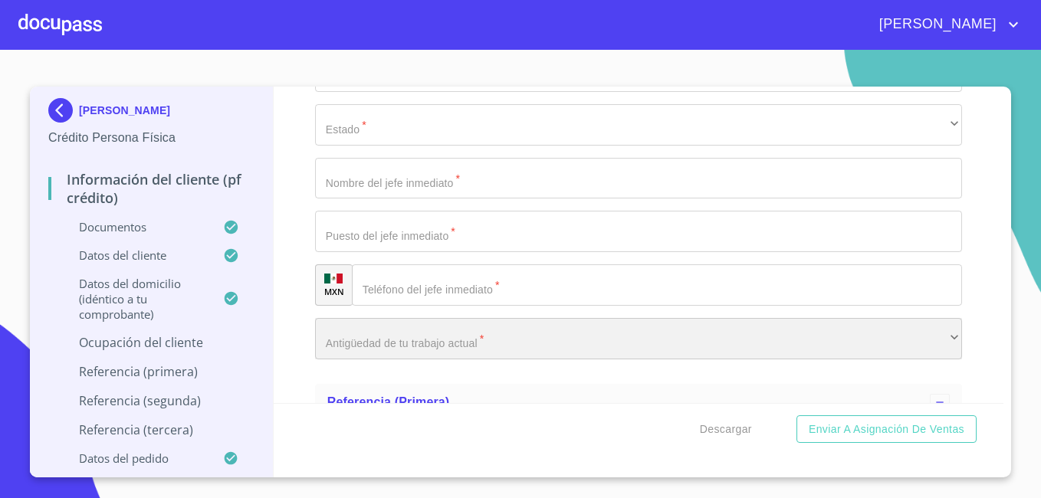
click at [909, 360] on div "​" at bounding box center [638, 338] width 647 height 41
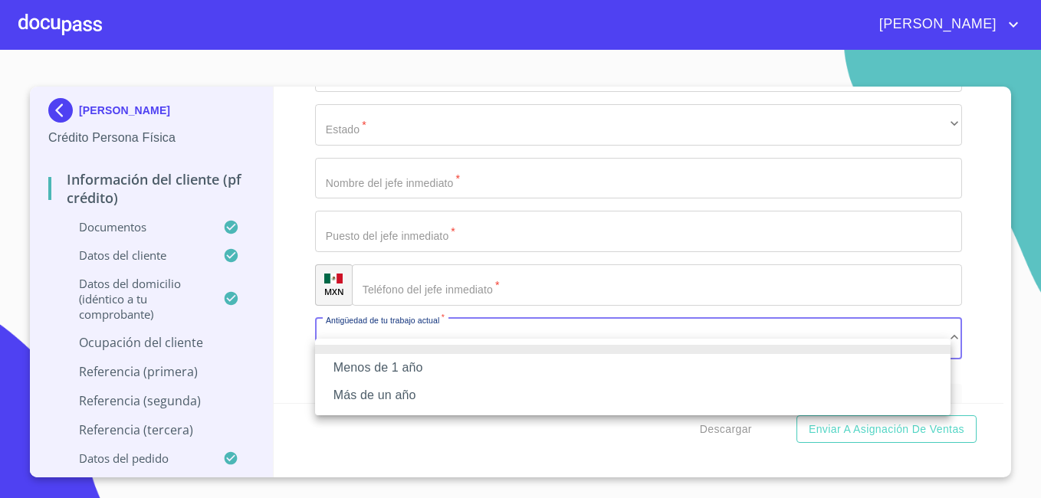
click at [769, 399] on li "Más de un año" at bounding box center [633, 396] width 636 height 28
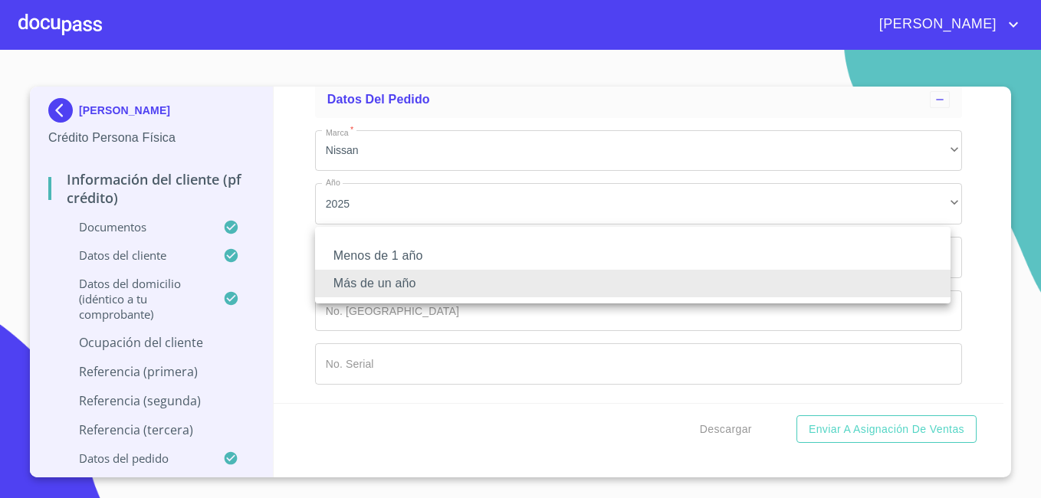
scroll to position [7386, 0]
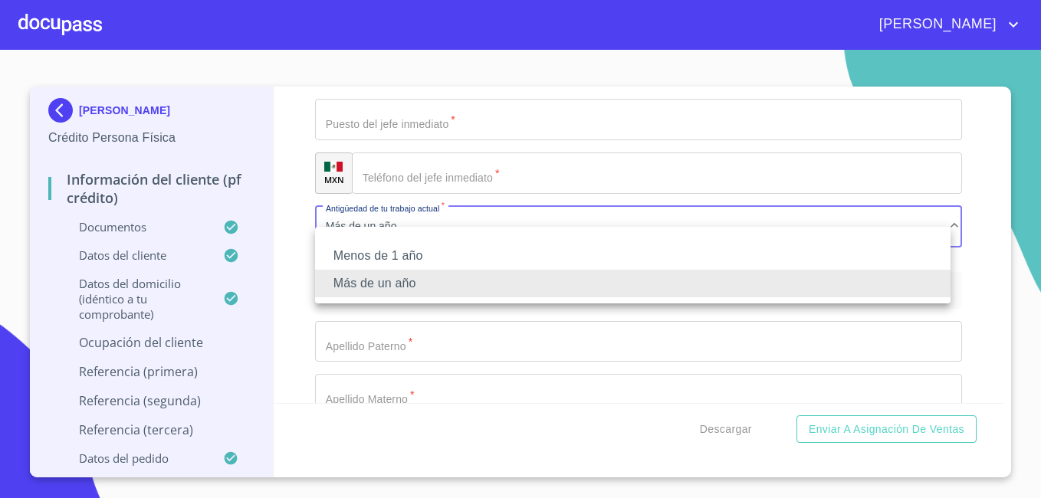
click at [358, 277] on li "Más de un año" at bounding box center [633, 284] width 636 height 28
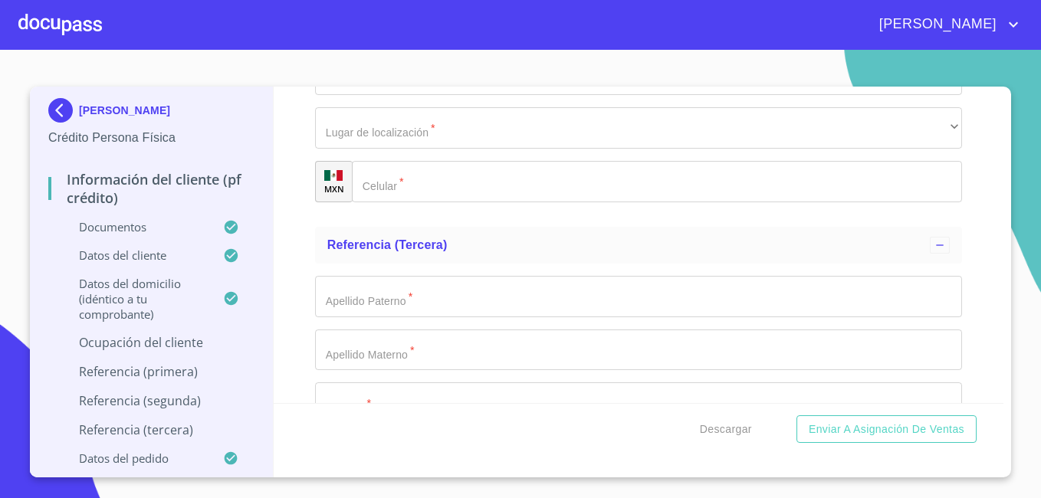
scroll to position [8505, 0]
